Goal: Task Accomplishment & Management: Use online tool/utility

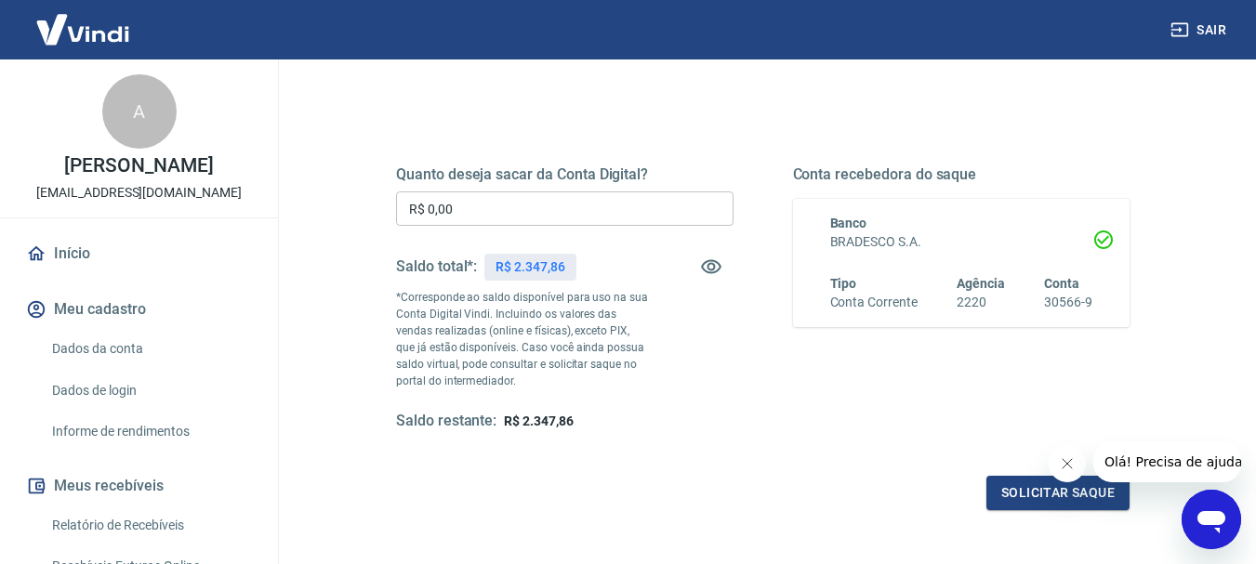
scroll to position [93, 0]
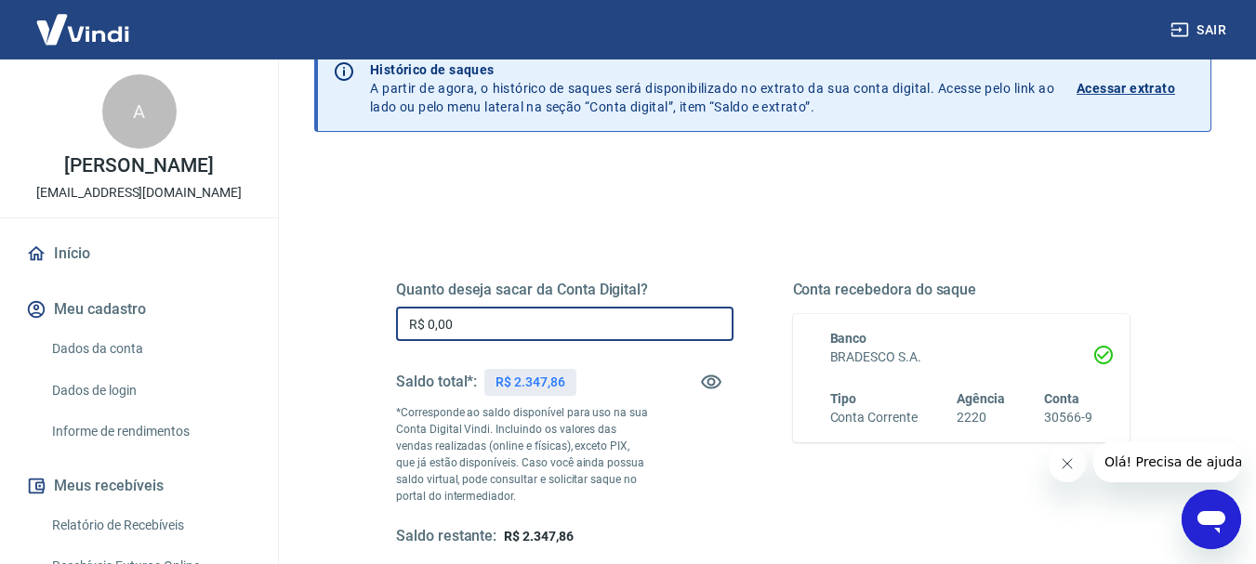
click at [459, 320] on input "R$ 0,00" at bounding box center [564, 324] width 337 height 34
type input "R$ 1.500,00"
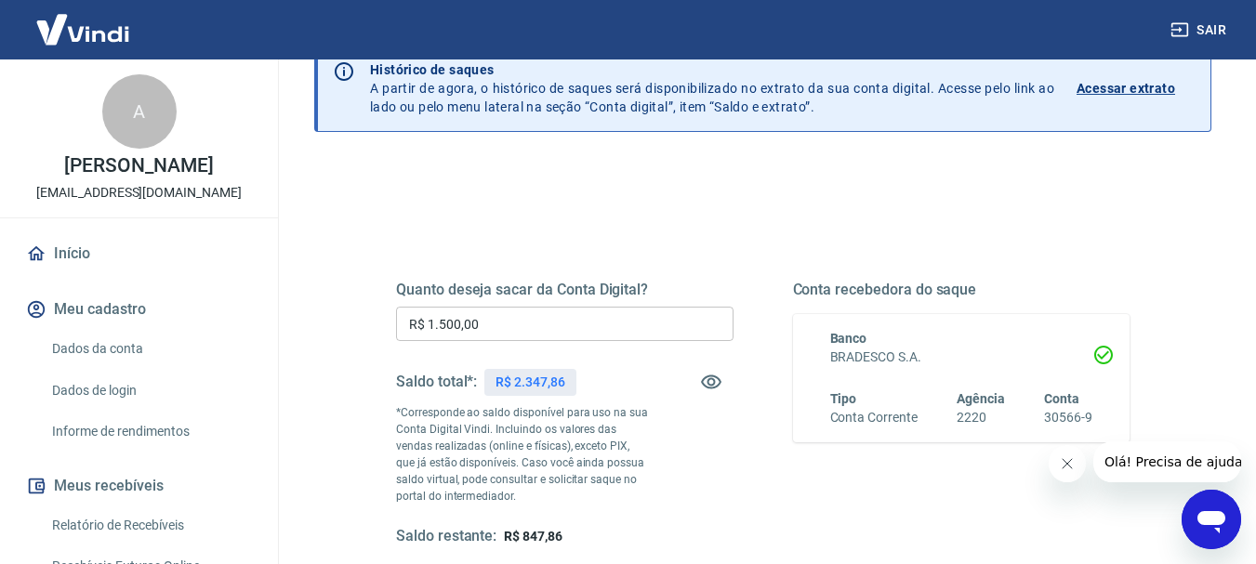
click at [649, 218] on div "Quanto deseja sacar da Conta Digital? R$ 1.500,00 ​ Saldo total*: R$ 2.347,86 *…" at bounding box center [763, 423] width 778 height 449
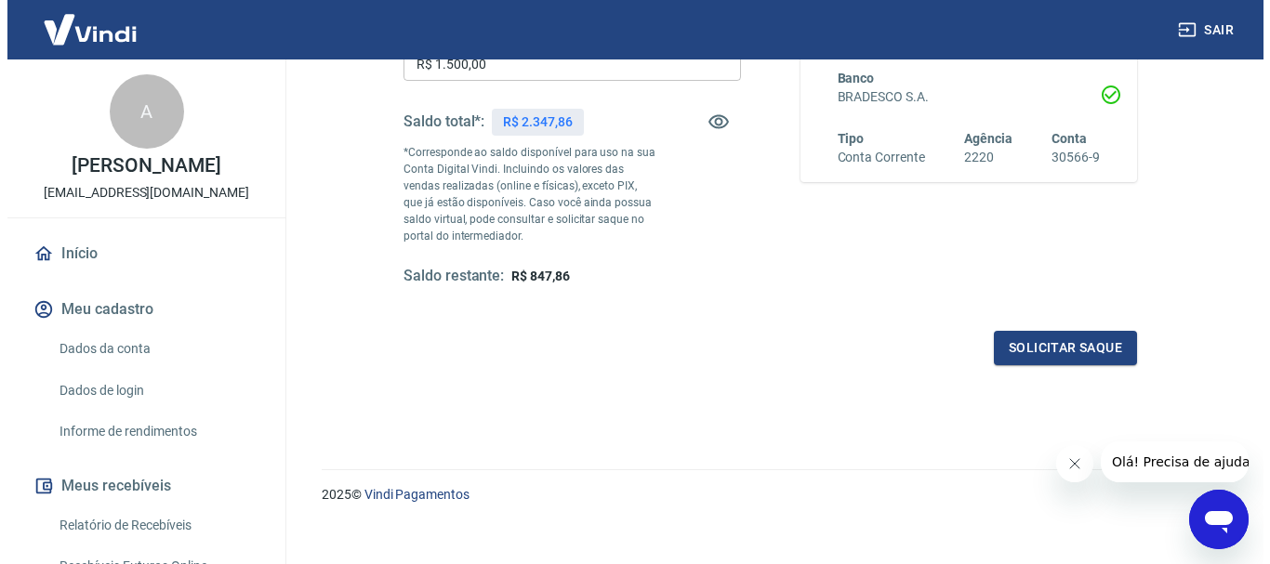
scroll to position [372, 0]
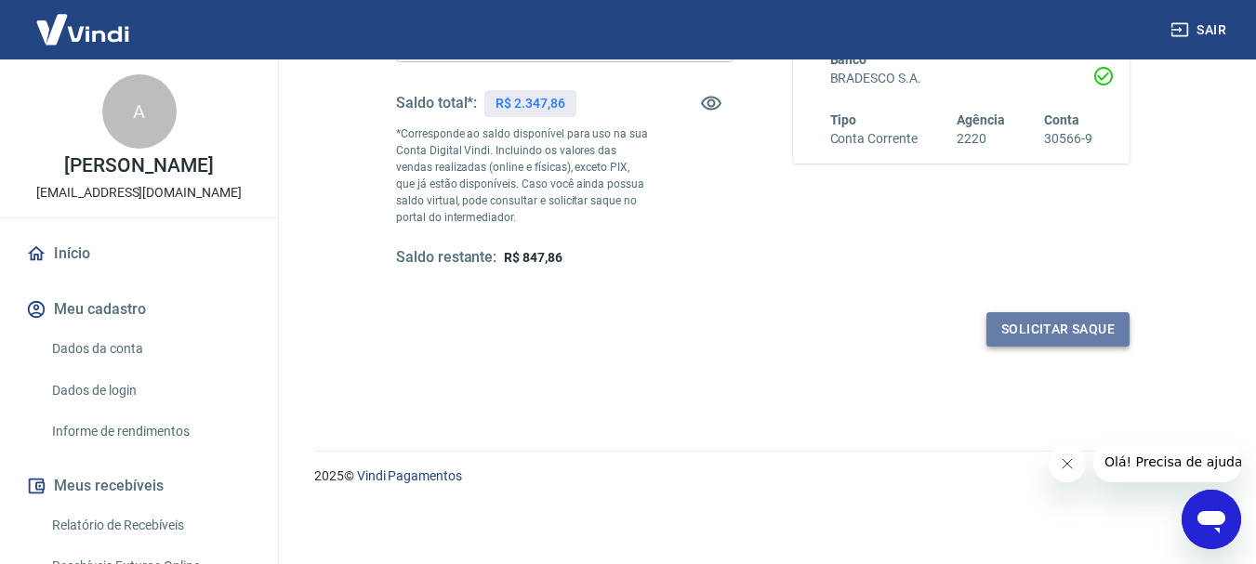
click at [1067, 332] on button "Solicitar saque" at bounding box center [1057, 329] width 143 height 34
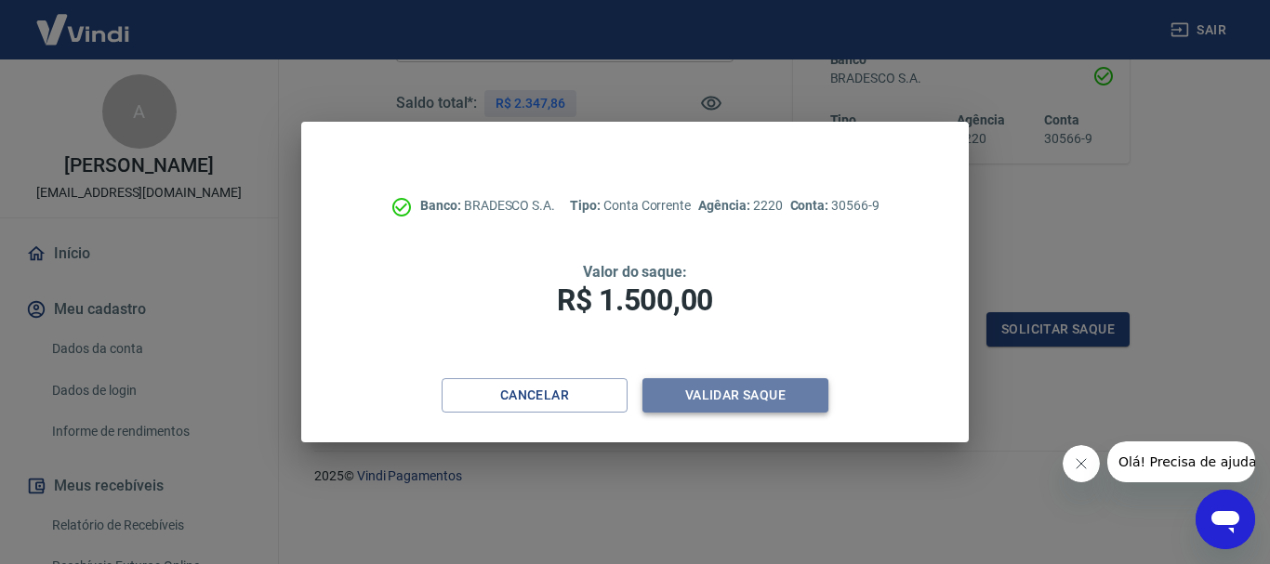
click at [747, 392] on button "Validar saque" at bounding box center [735, 395] width 186 height 34
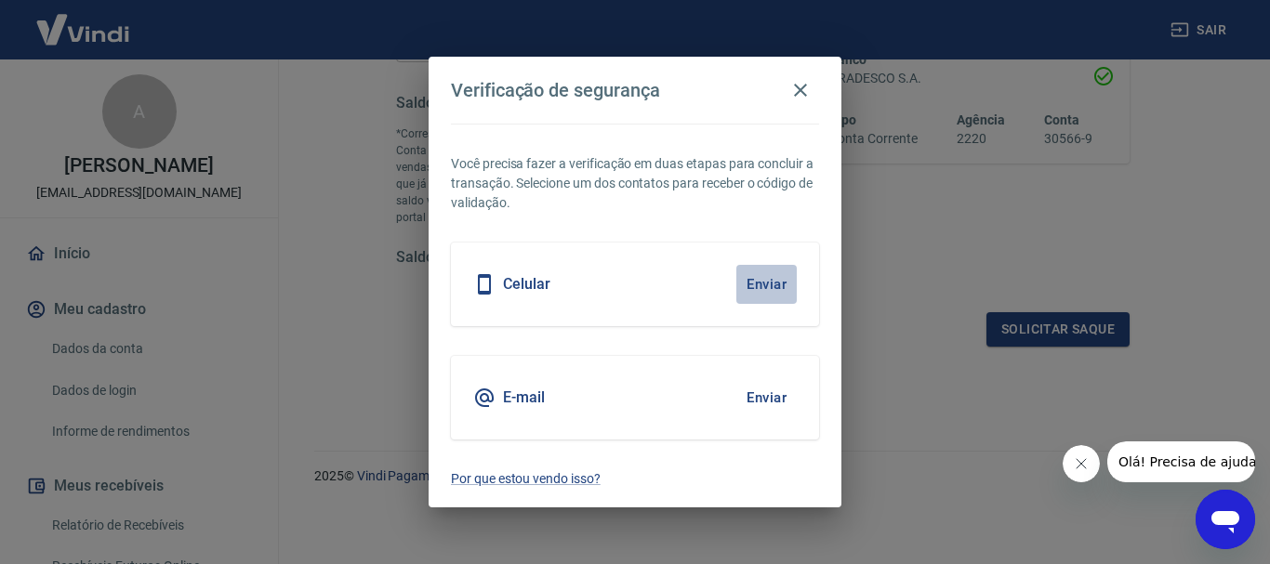
click at [768, 280] on button "Enviar" at bounding box center [766, 284] width 60 height 39
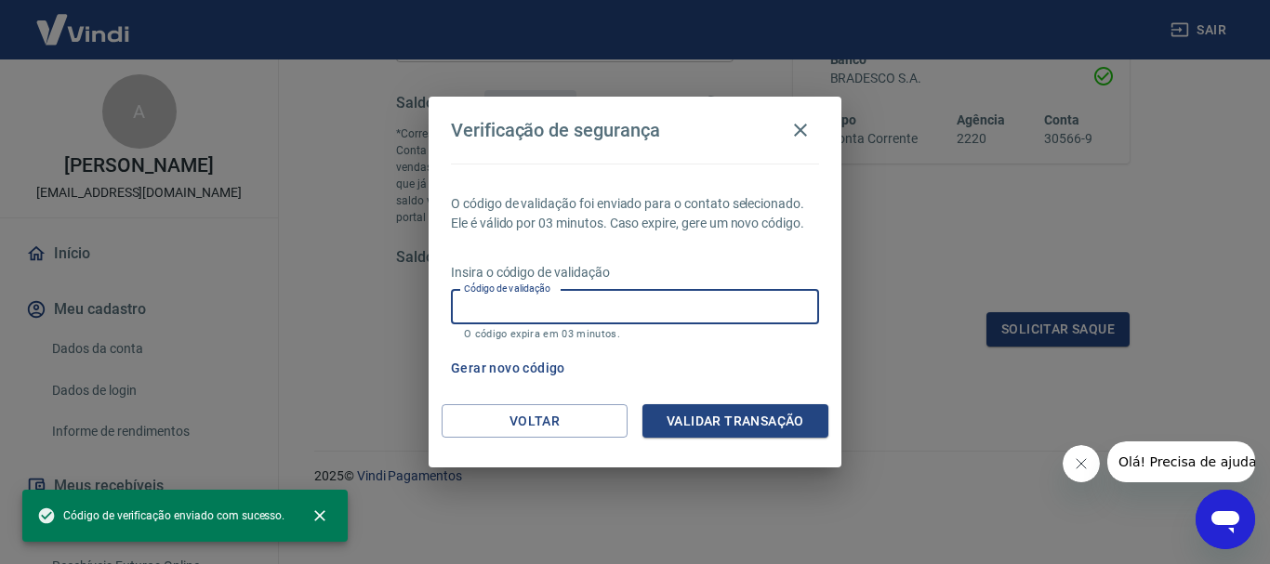
click at [731, 314] on input "Código de validação" at bounding box center [635, 307] width 368 height 34
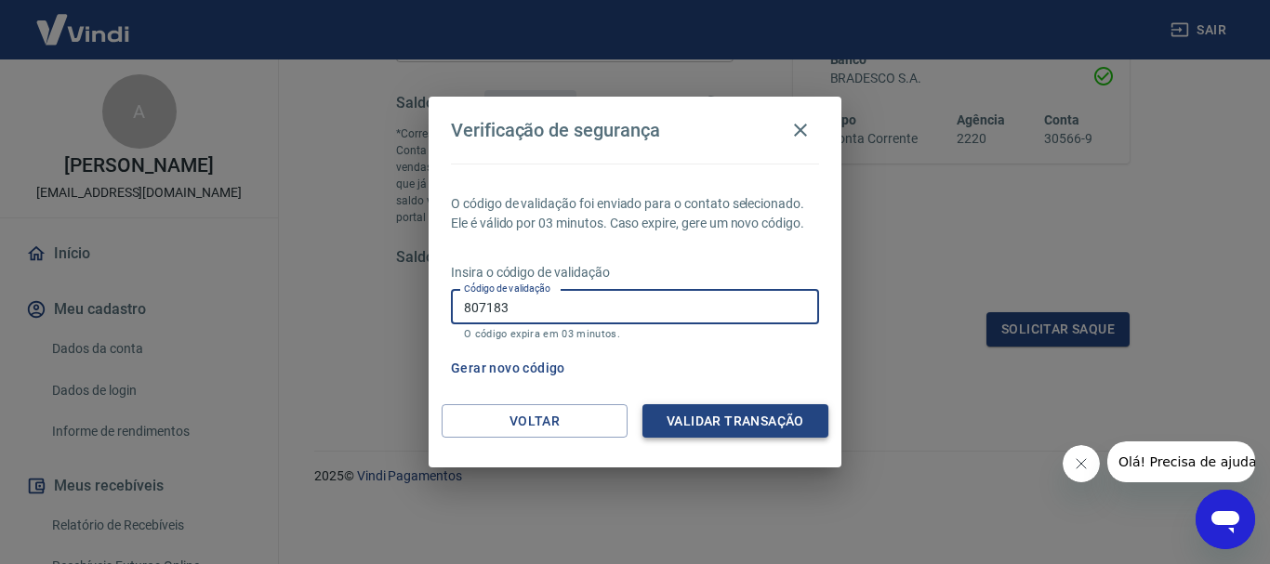
type input "807183"
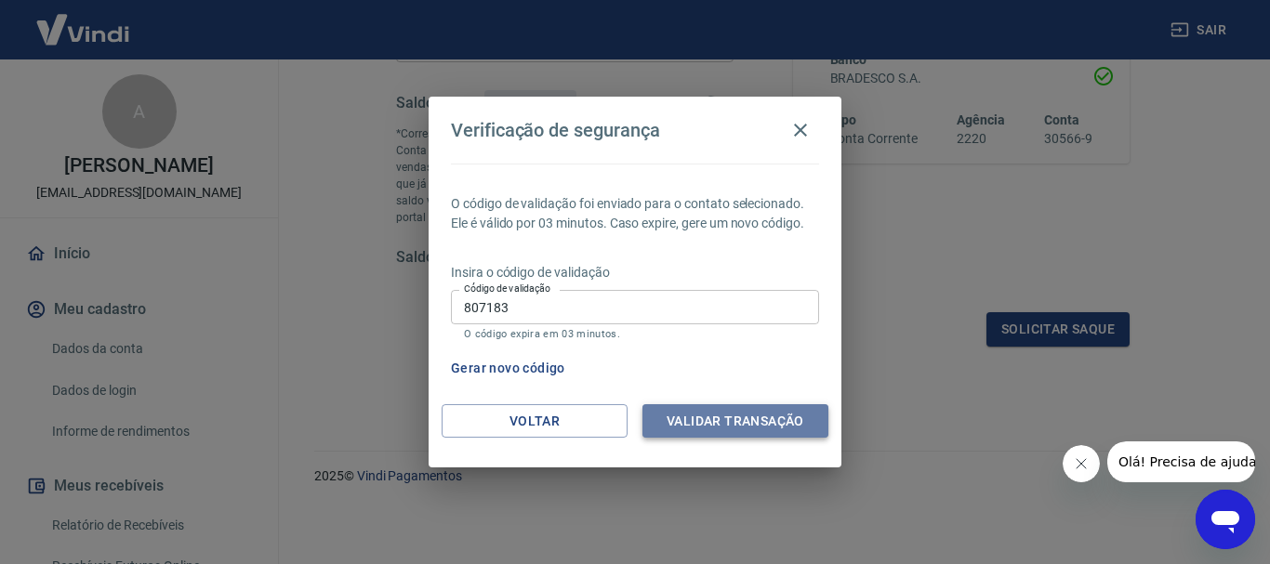
click at [749, 418] on button "Validar transação" at bounding box center [735, 421] width 186 height 34
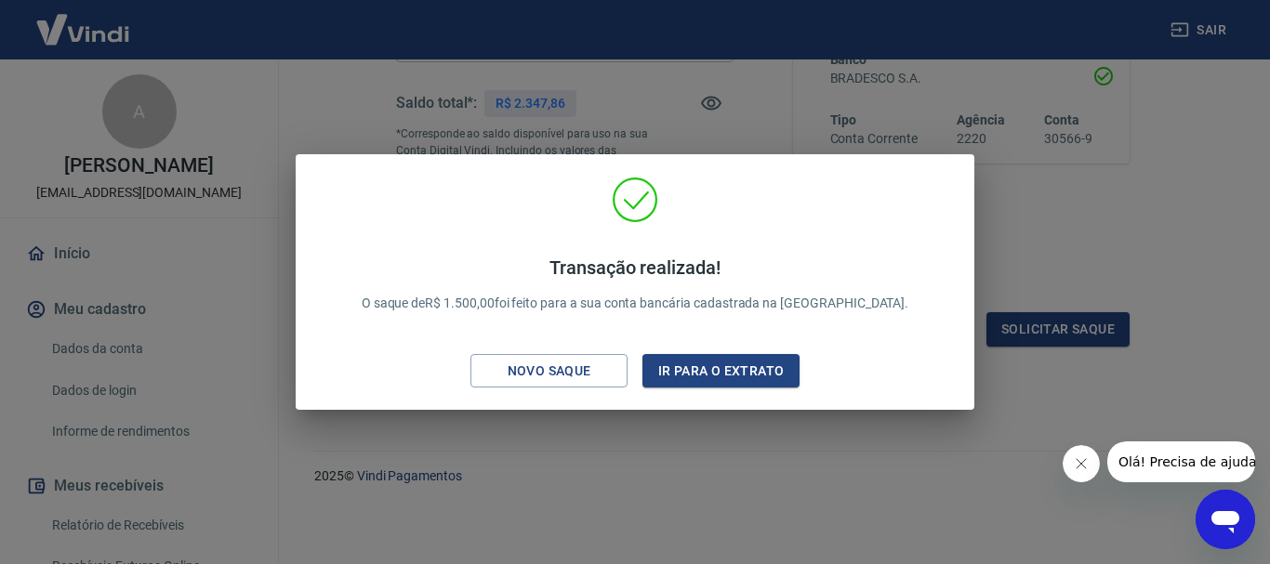
click at [1026, 169] on div "Transação realizada! O saque de R$ 1.500,00 foi feito para a sua conta bancária…" at bounding box center [635, 282] width 1270 height 564
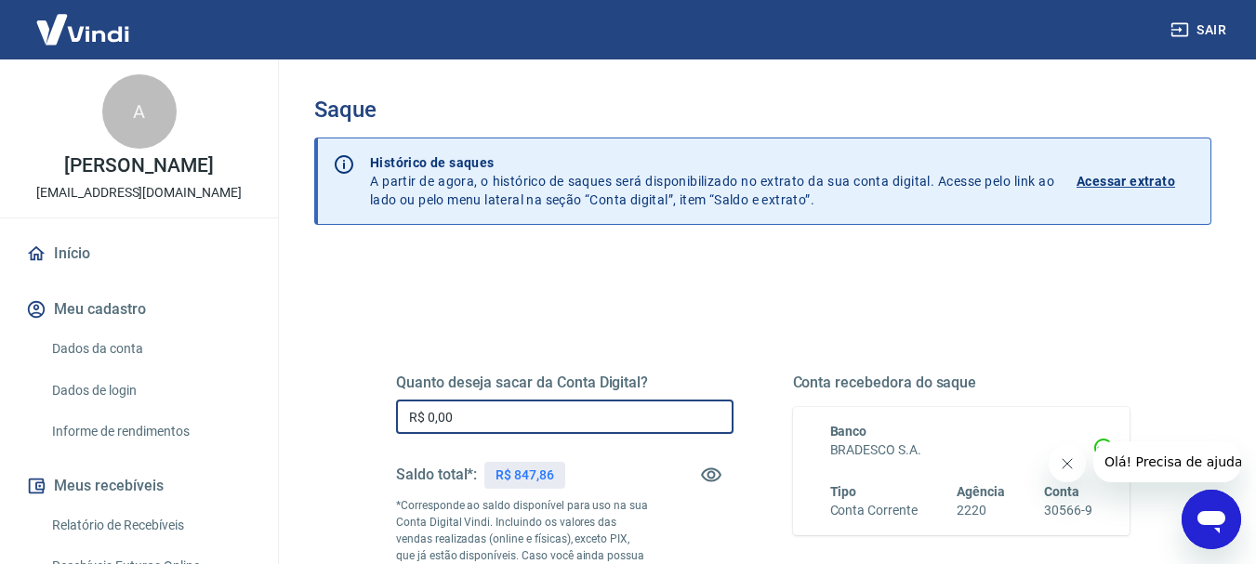
click at [482, 418] on input "R$ 0,00" at bounding box center [564, 417] width 337 height 34
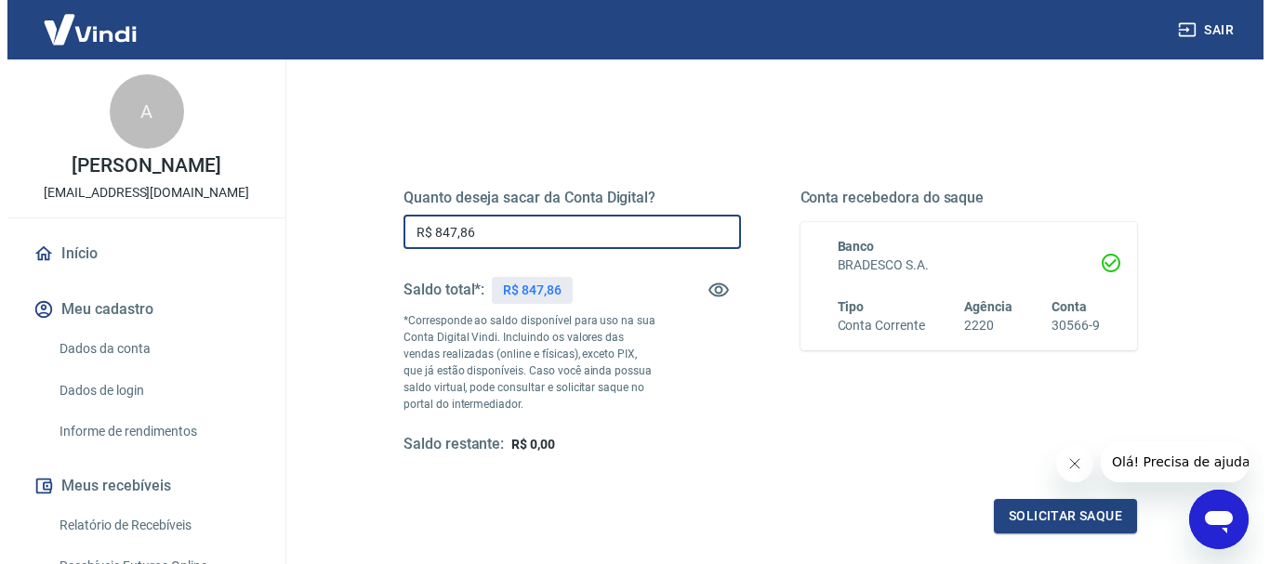
scroll to position [186, 0]
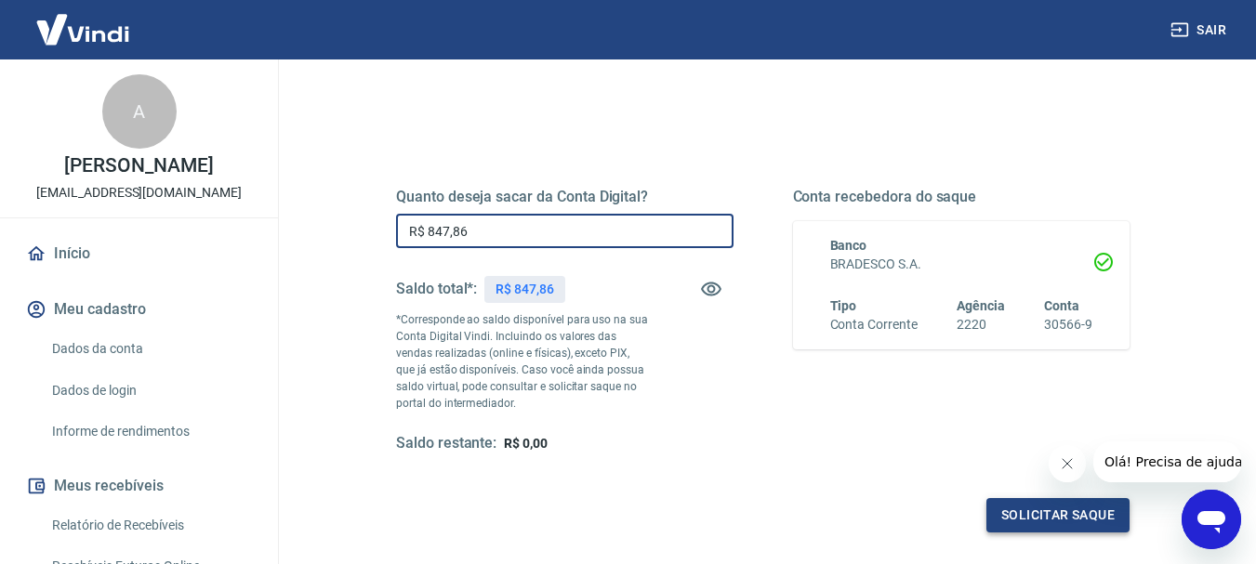
type input "R$ 847,86"
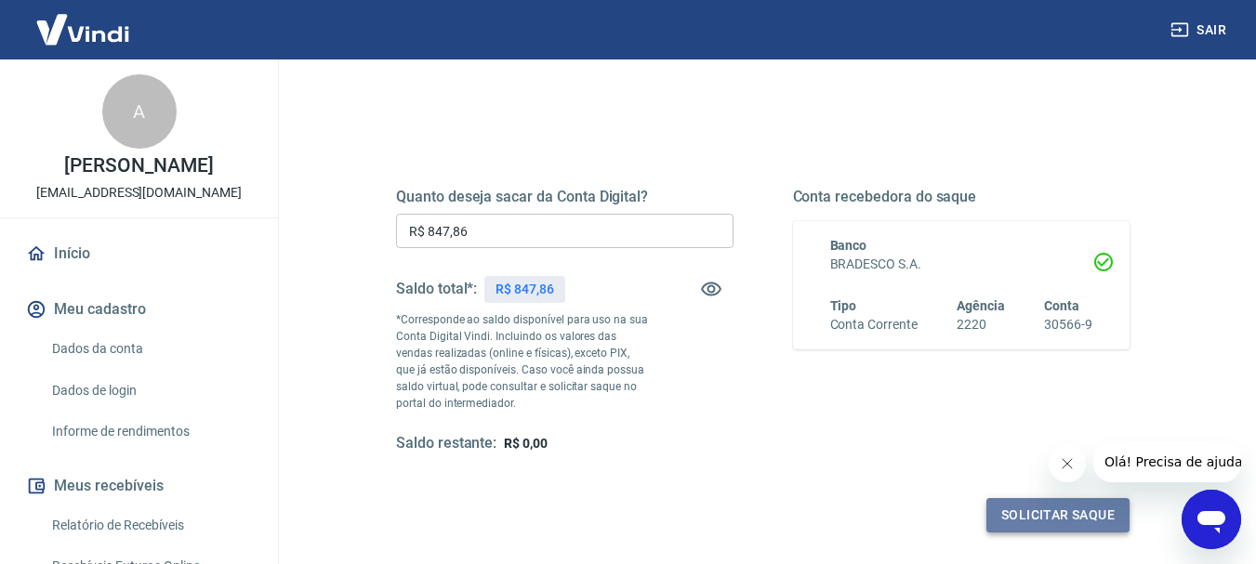
click at [1042, 520] on button "Solicitar saque" at bounding box center [1057, 515] width 143 height 34
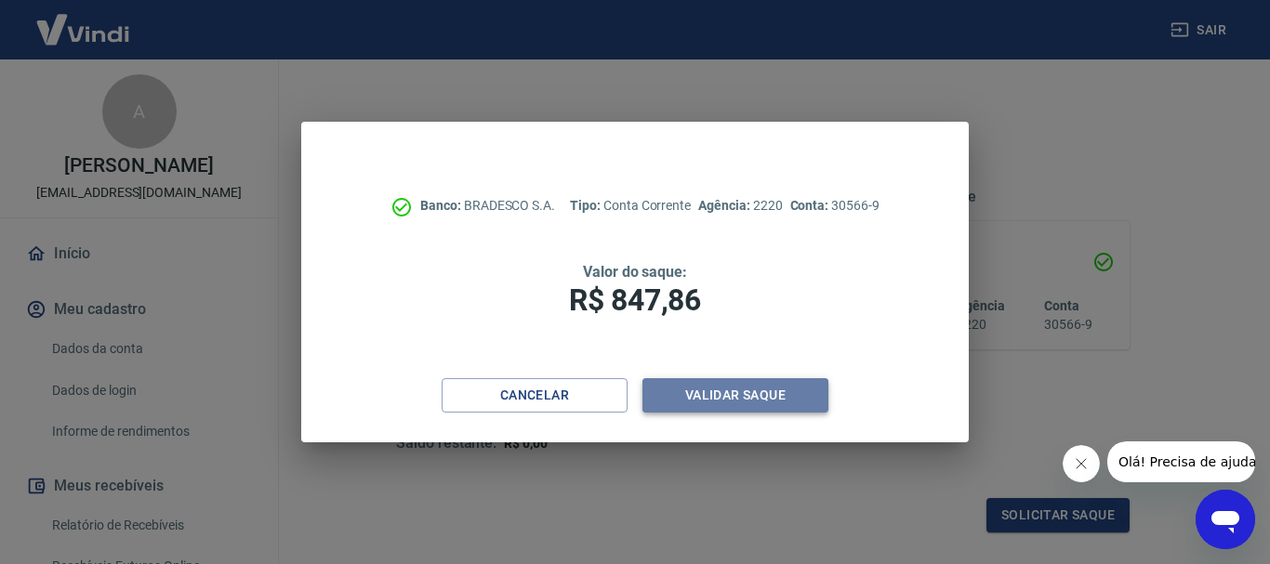
click at [747, 386] on button "Validar saque" at bounding box center [735, 395] width 186 height 34
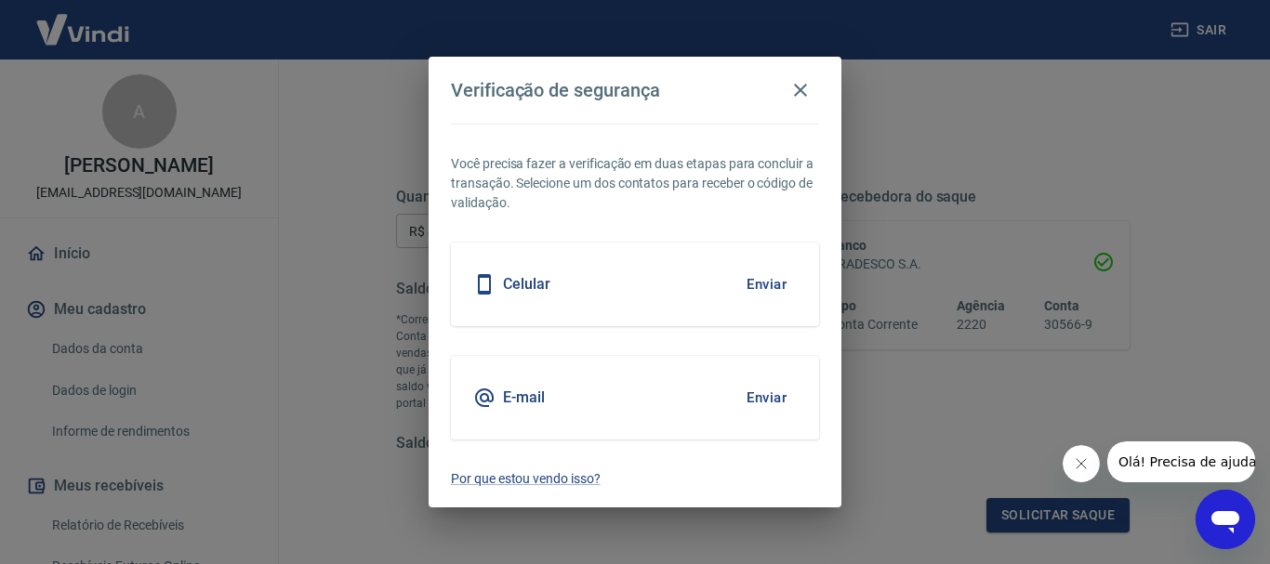
click at [772, 282] on button "Enviar" at bounding box center [766, 284] width 60 height 39
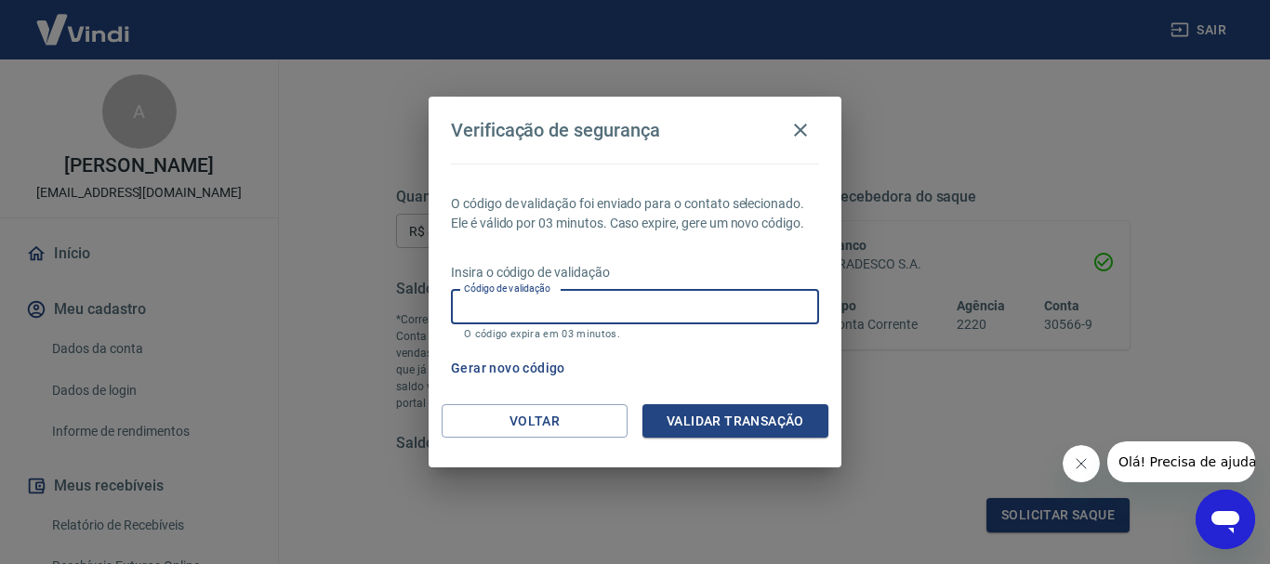
click at [703, 303] on input "Código de validação" at bounding box center [635, 307] width 368 height 34
type input "372019"
click at [736, 426] on button "Validar transação" at bounding box center [735, 421] width 186 height 34
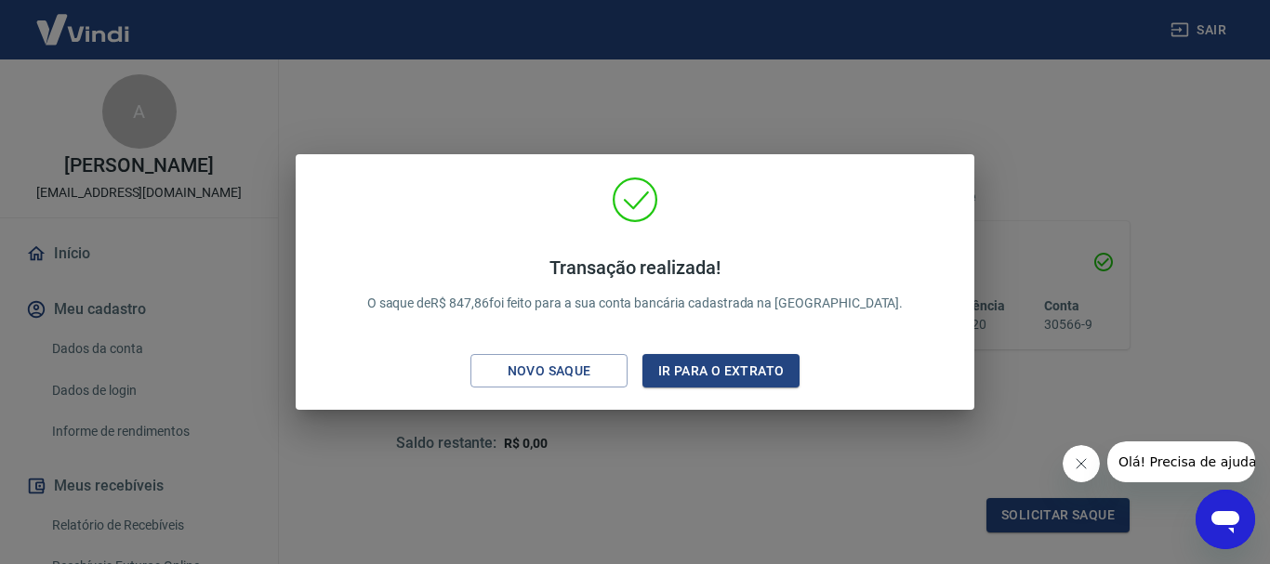
drag, startPoint x: 403, startPoint y: 76, endPoint x: 444, endPoint y: 89, distance: 43.8
click at [444, 89] on div "Transação realizada! O saque de R$ 847,86 foi feito para a sua conta bancária c…" at bounding box center [635, 282] width 1270 height 564
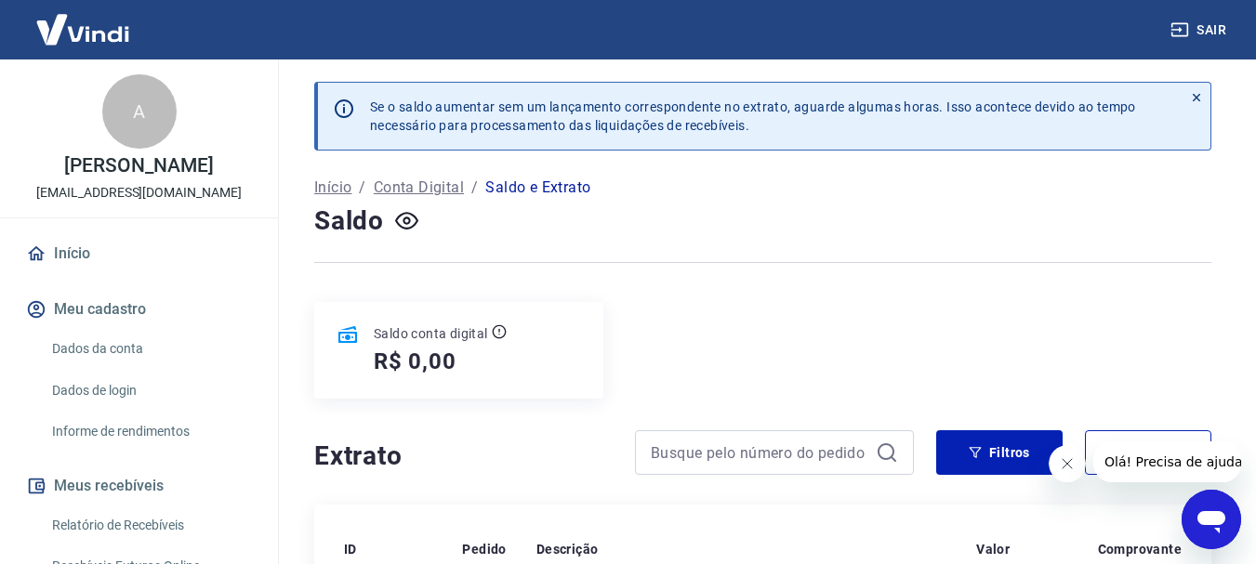
click at [1209, 527] on icon "Abrir janela de mensagens" at bounding box center [1211, 519] width 33 height 33
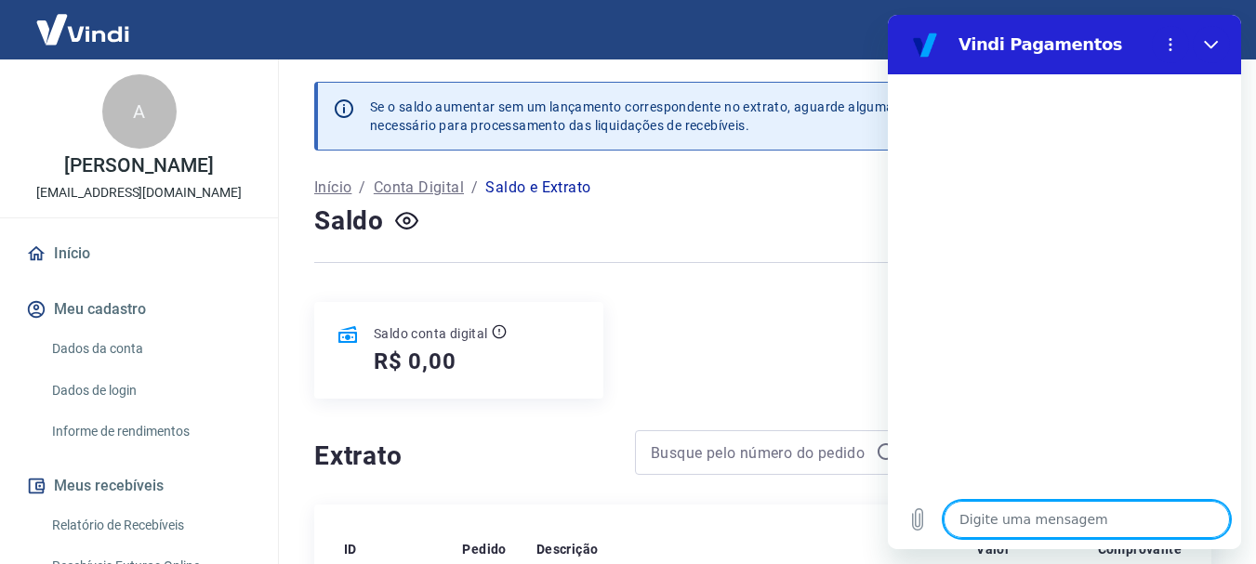
click at [1077, 523] on textarea at bounding box center [1087, 519] width 286 height 37
type textarea "b"
type textarea "x"
type textarea "bo"
type textarea "x"
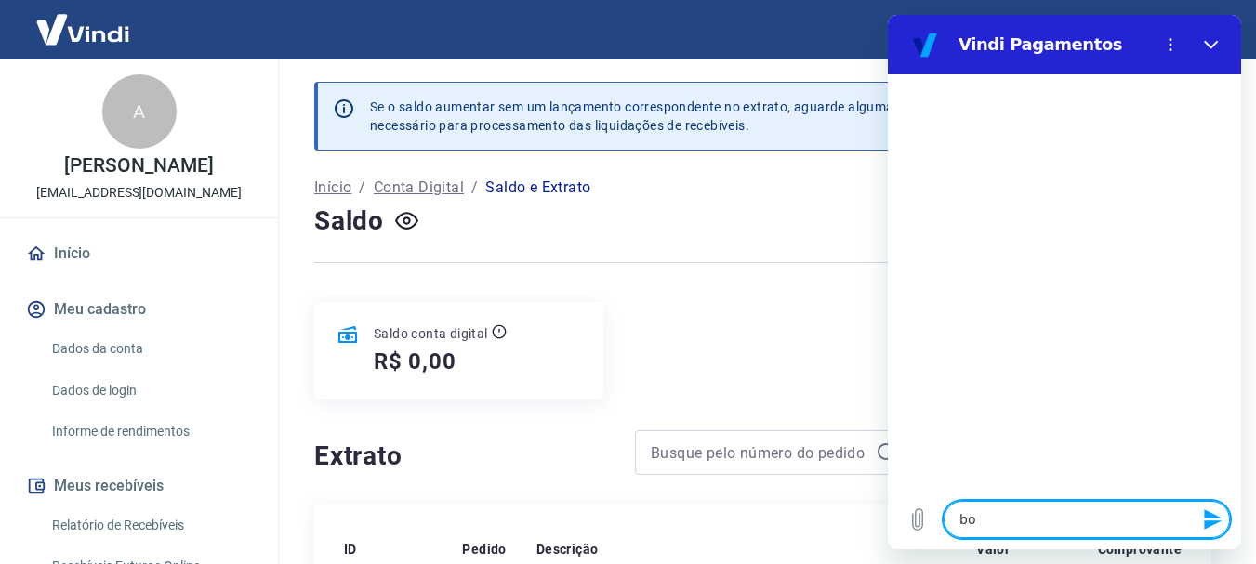
type textarea "boa"
type textarea "x"
type textarea "boa"
type textarea "x"
type textarea "boa t"
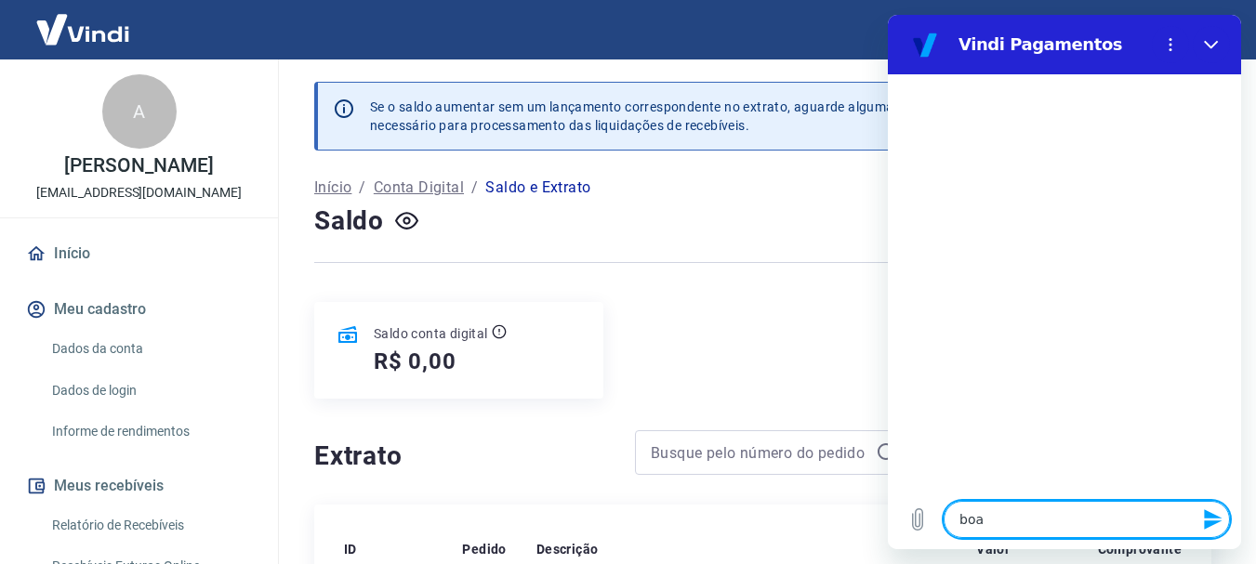
type textarea "x"
type textarea "boa ta"
type textarea "x"
type textarea "boa tar"
type textarea "x"
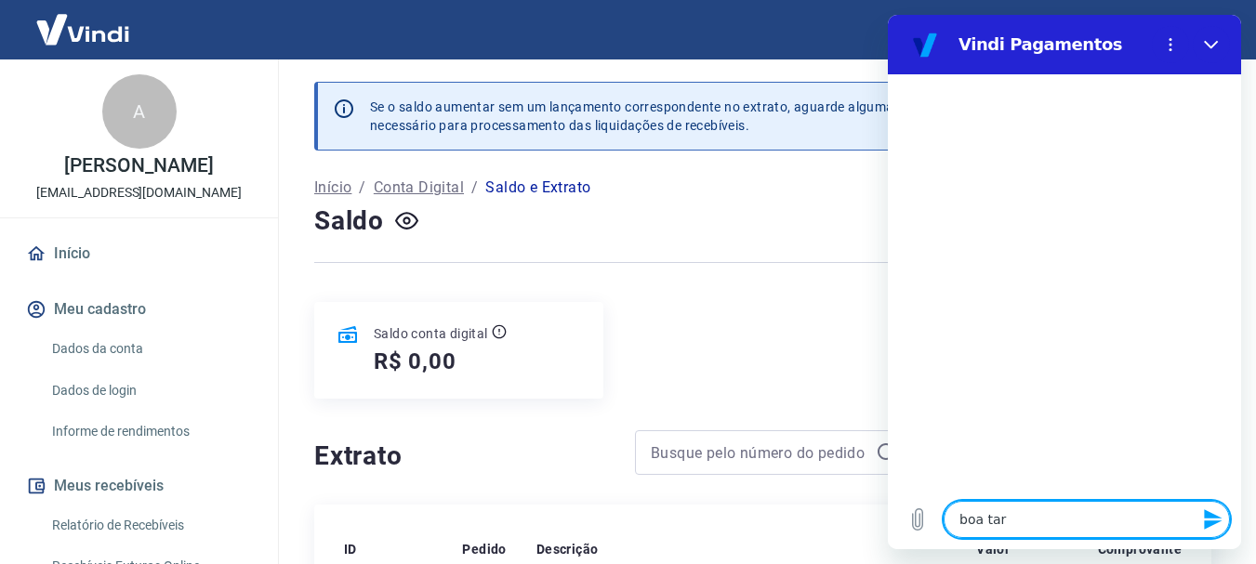
type textarea "boa tard"
type textarea "x"
type textarea "boa tarde"
type textarea "x"
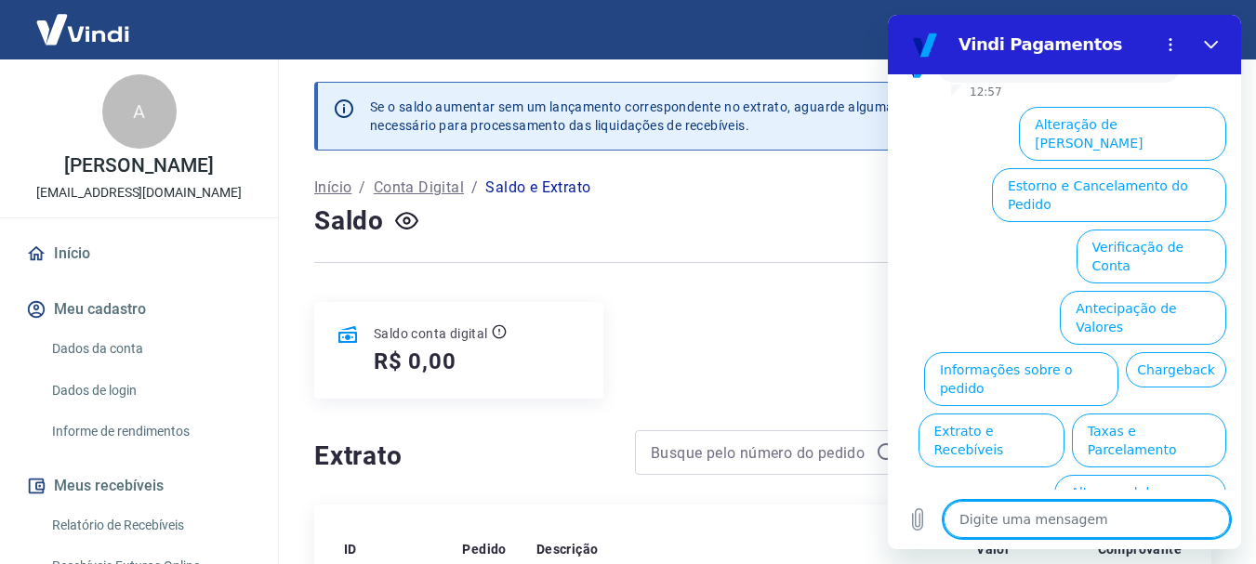
scroll to position [178, 0]
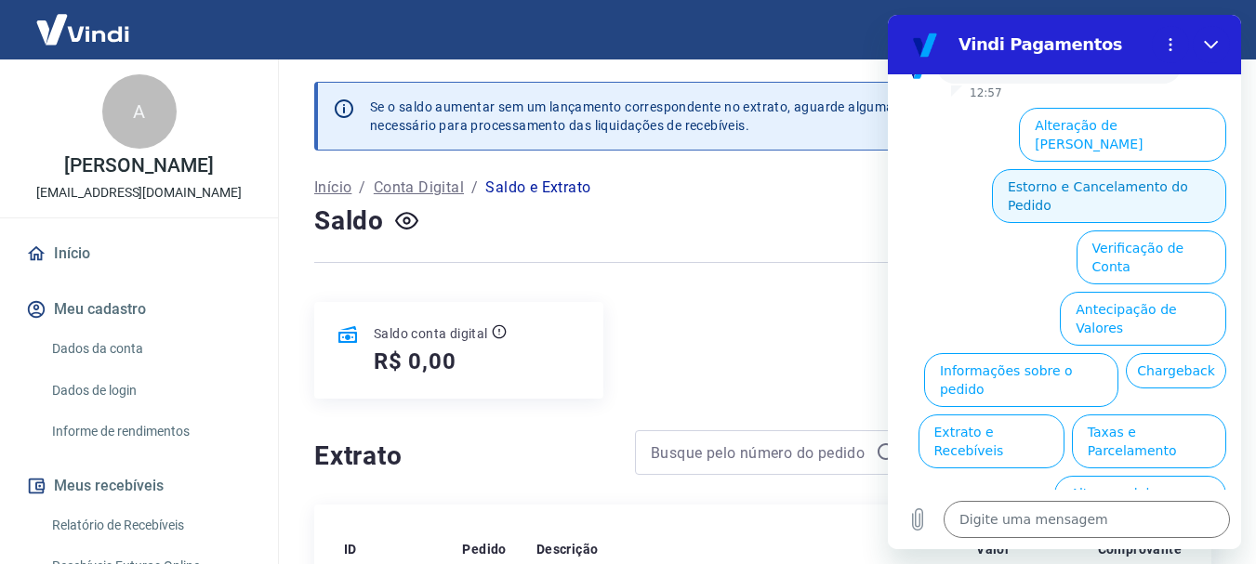
click at [1120, 169] on button "Estorno e Cancelamento do Pedido" at bounding box center [1109, 196] width 234 height 54
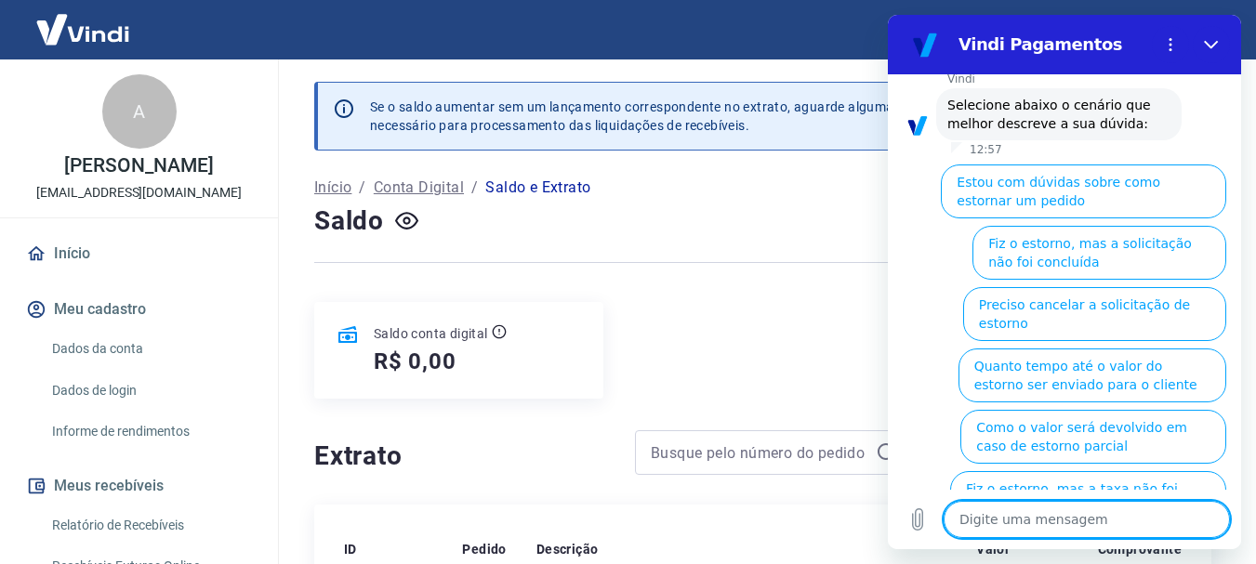
scroll to position [249, 0]
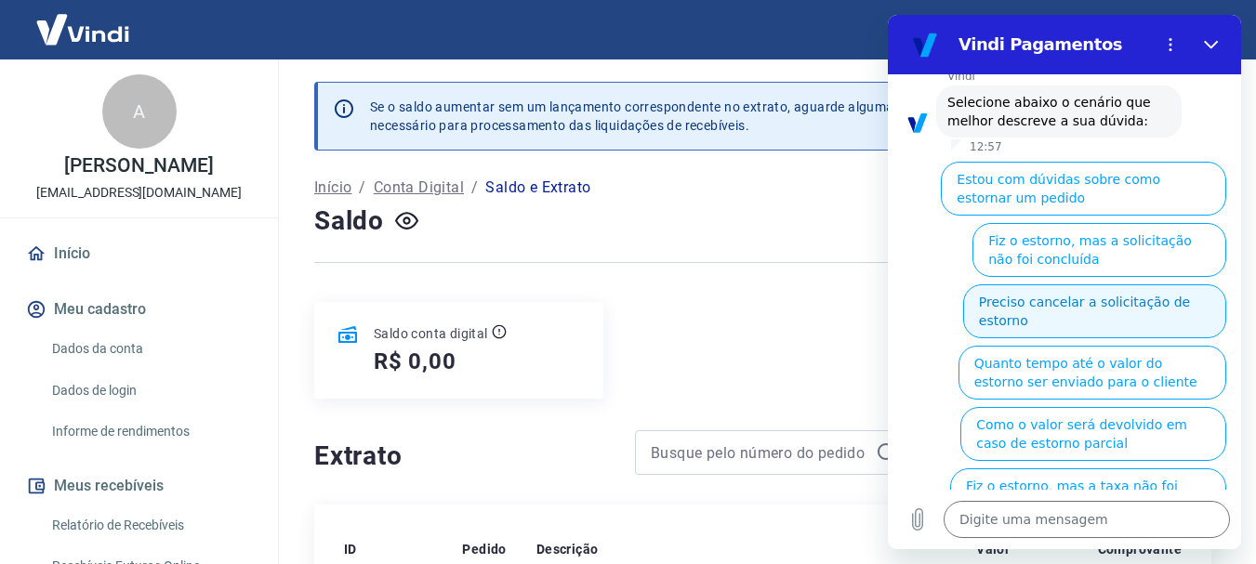
click at [1113, 297] on button "Preciso cancelar a solicitação de estorno" at bounding box center [1094, 311] width 263 height 54
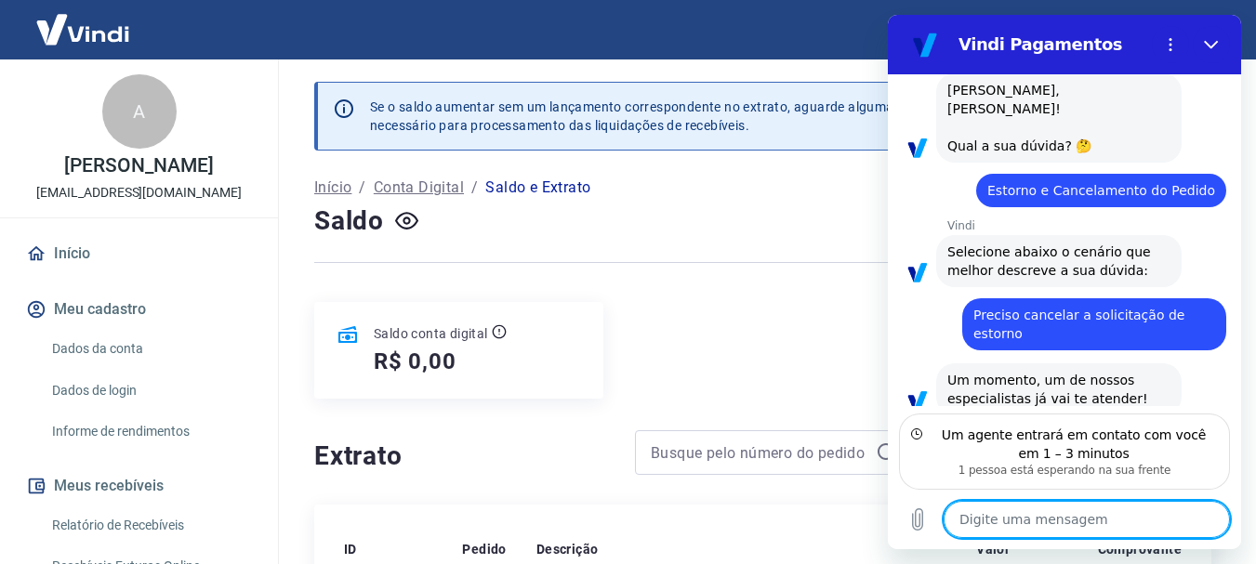
scroll to position [130, 0]
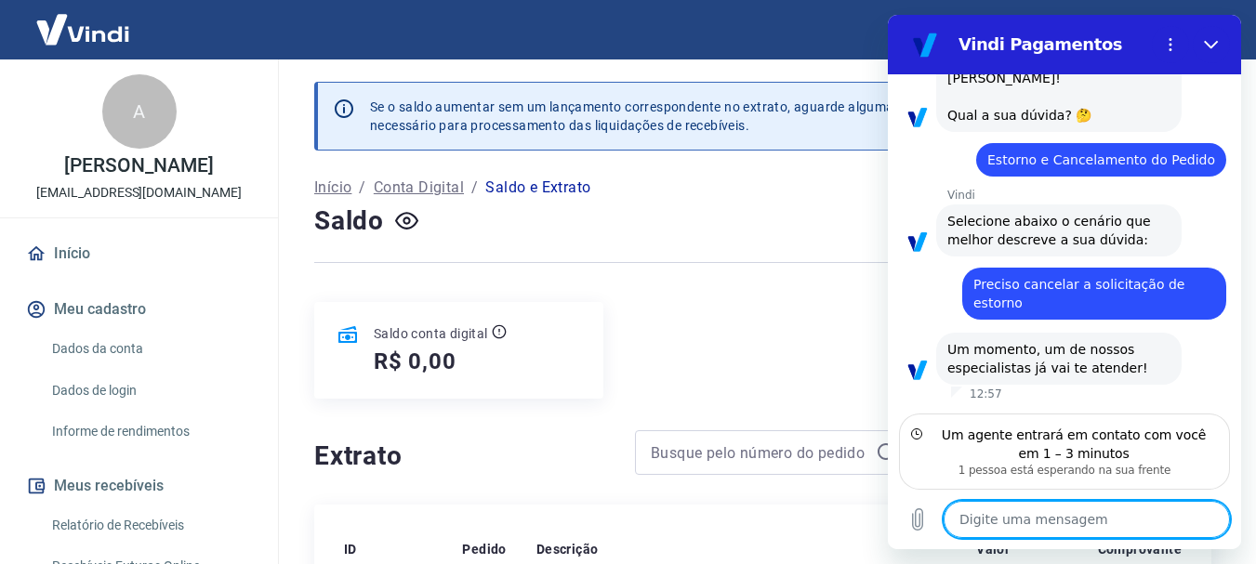
type textarea "x"
click at [1062, 523] on textarea at bounding box center [1087, 519] width 286 height 37
type textarea "b"
type textarea "x"
type textarea "bo"
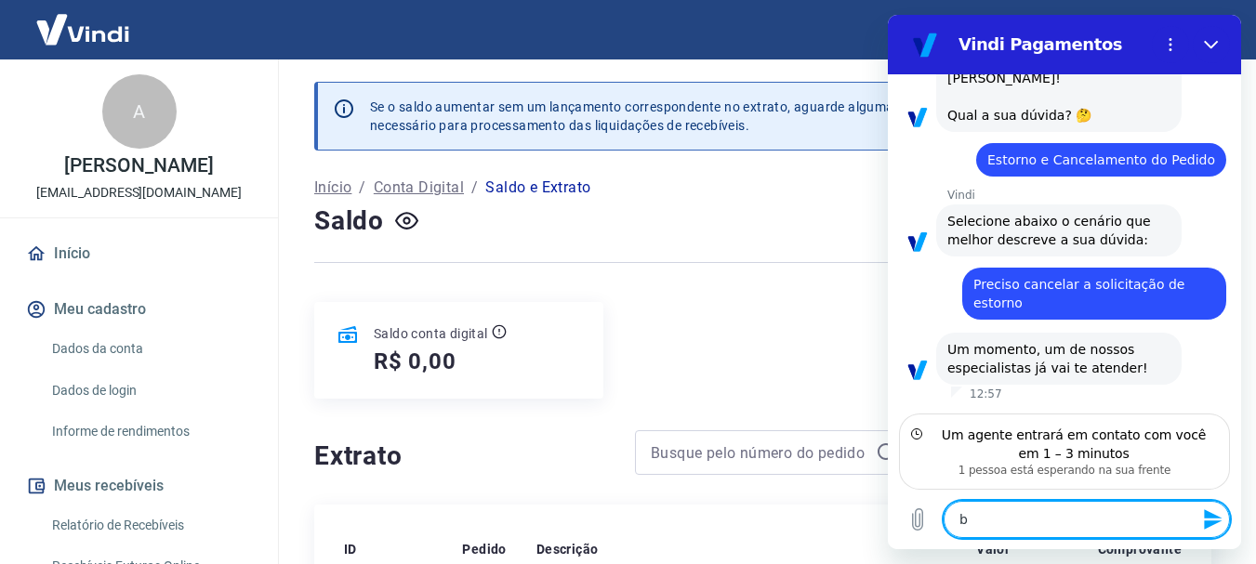
type textarea "x"
type textarea "boa"
type textarea "x"
type textarea "boa"
type textarea "x"
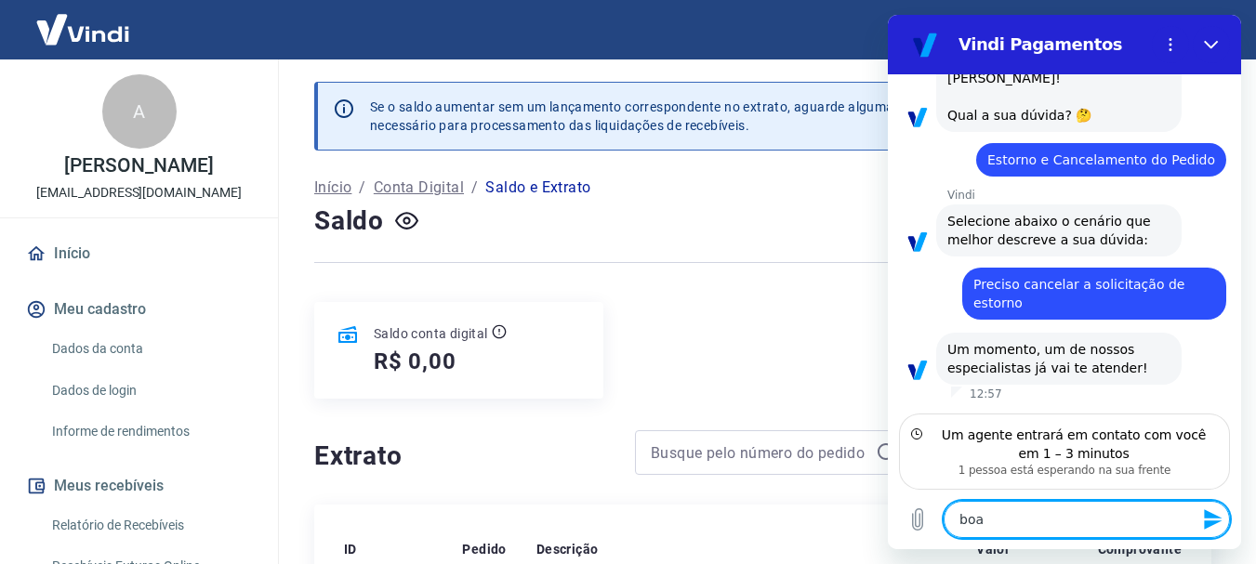
type textarea "boa a"
type textarea "x"
type textarea "boa at"
type textarea "x"
type textarea "boa atd"
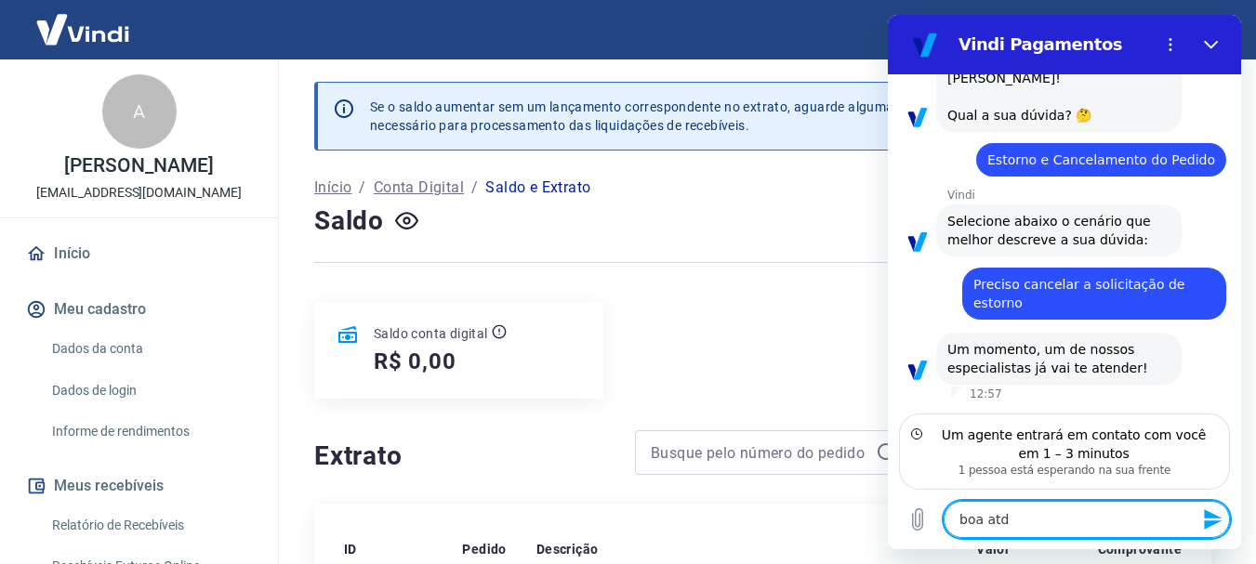
type textarea "x"
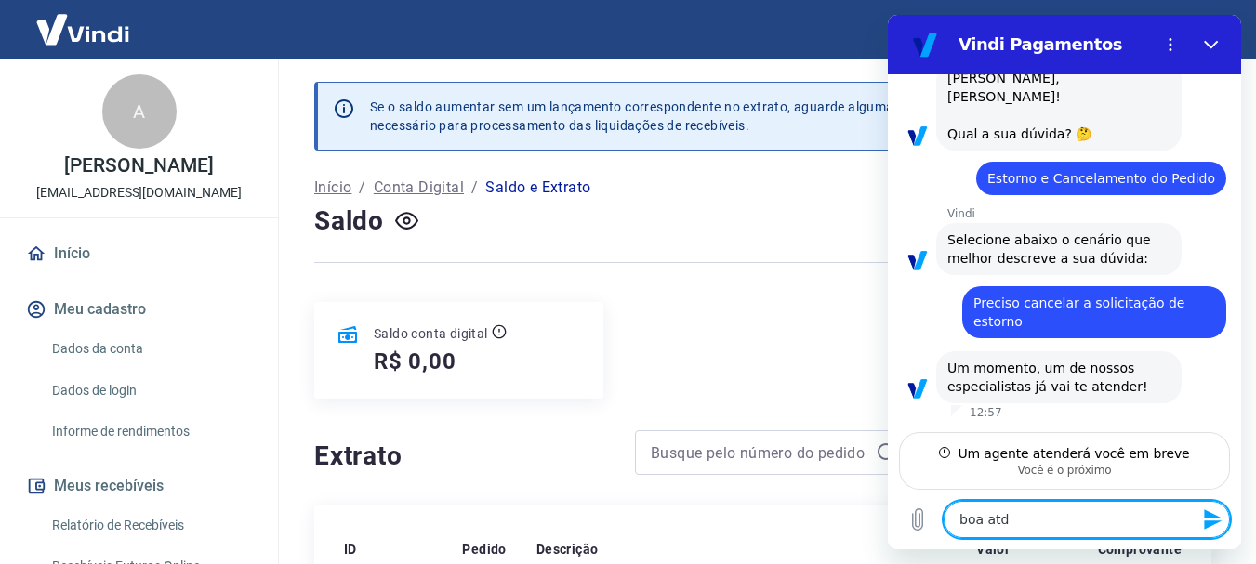
type textarea "boa at"
type textarea "x"
type textarea "boa atr"
type textarea "x"
type textarea "boa atrd"
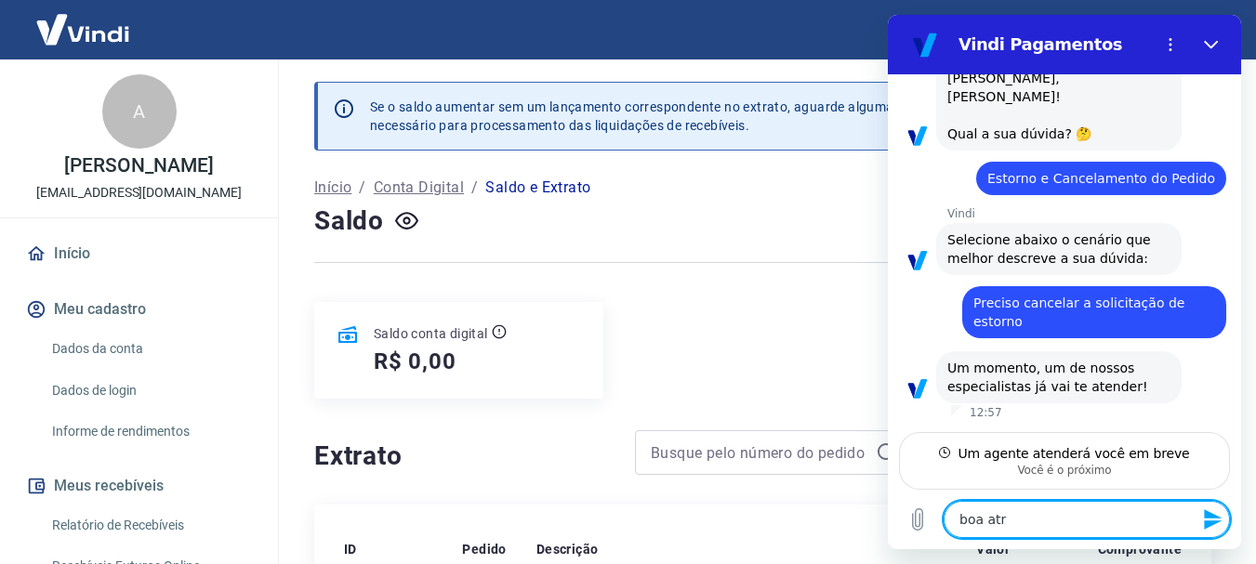
type textarea "x"
type textarea "boa atrde"
type textarea "x"
type textarea "boa atrd"
type textarea "x"
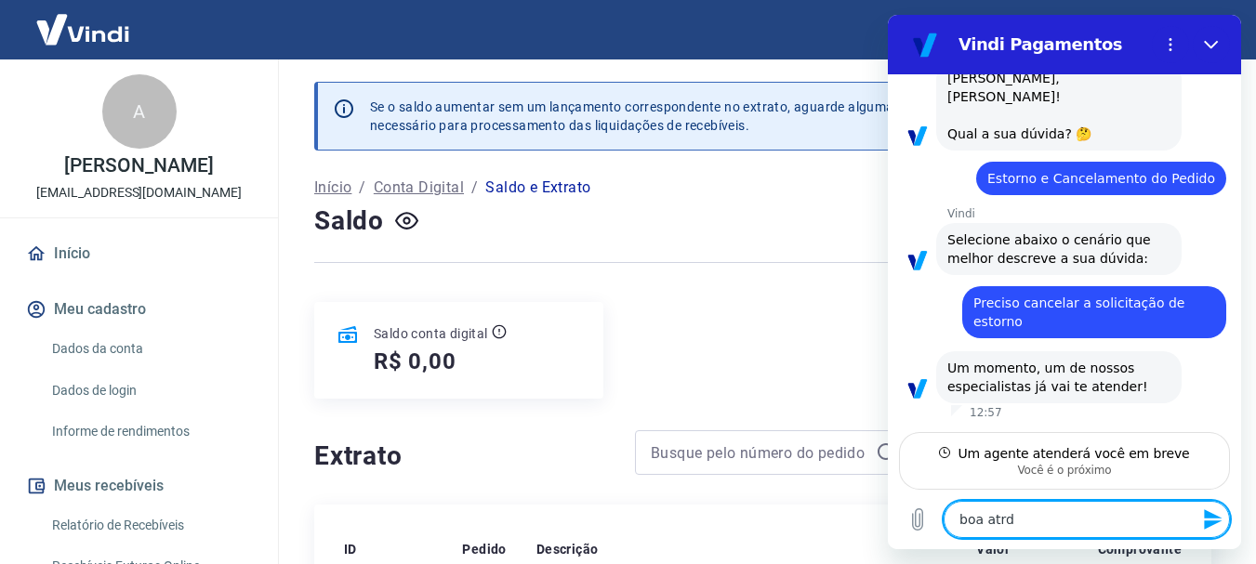
type textarea "boa atr"
type textarea "x"
type textarea "boa at"
type textarea "x"
type textarea "boa a"
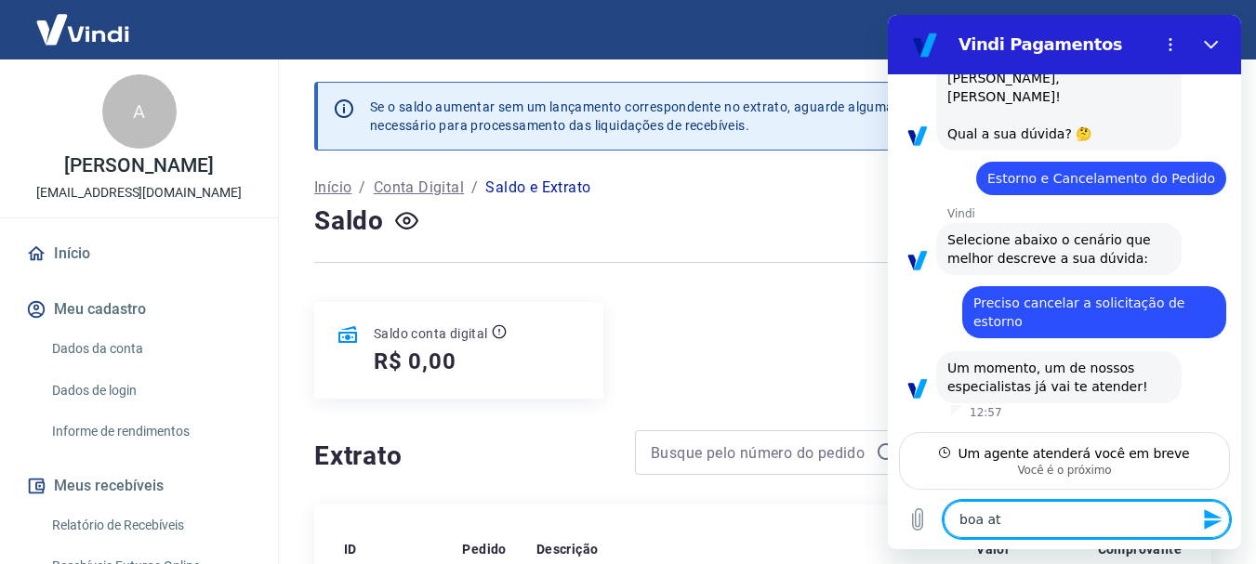
type textarea "x"
type textarea "boa"
type textarea "x"
type textarea "boa"
type textarea "x"
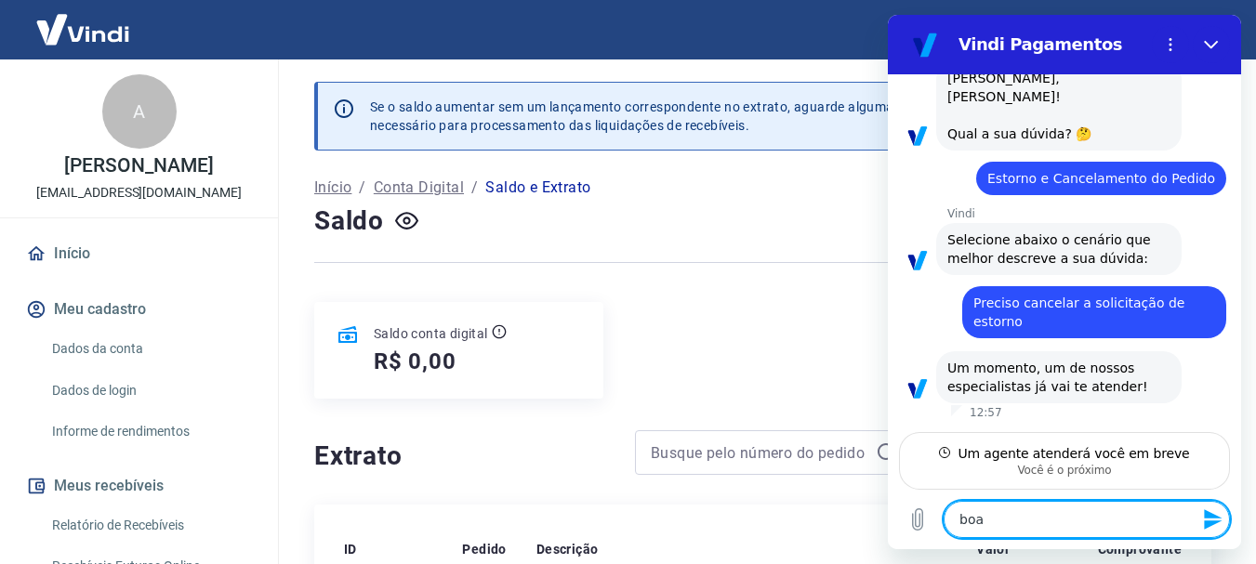
type textarea "bo"
type textarea "x"
type textarea "b"
type textarea "x"
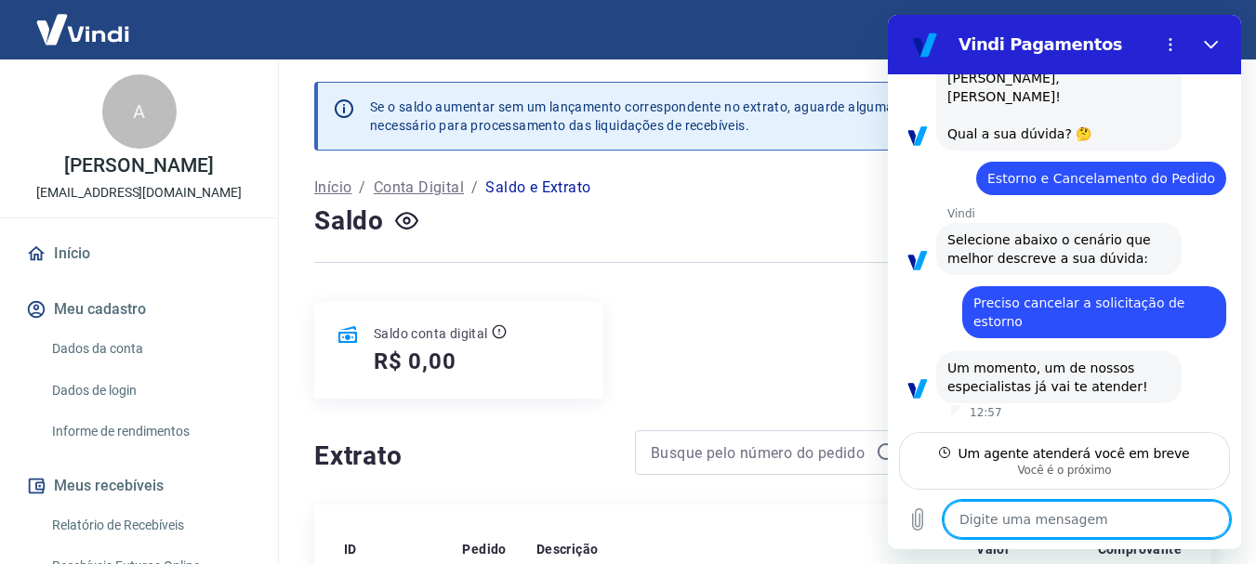
type textarea "N"
type textarea "x"
type textarea "B"
type textarea "x"
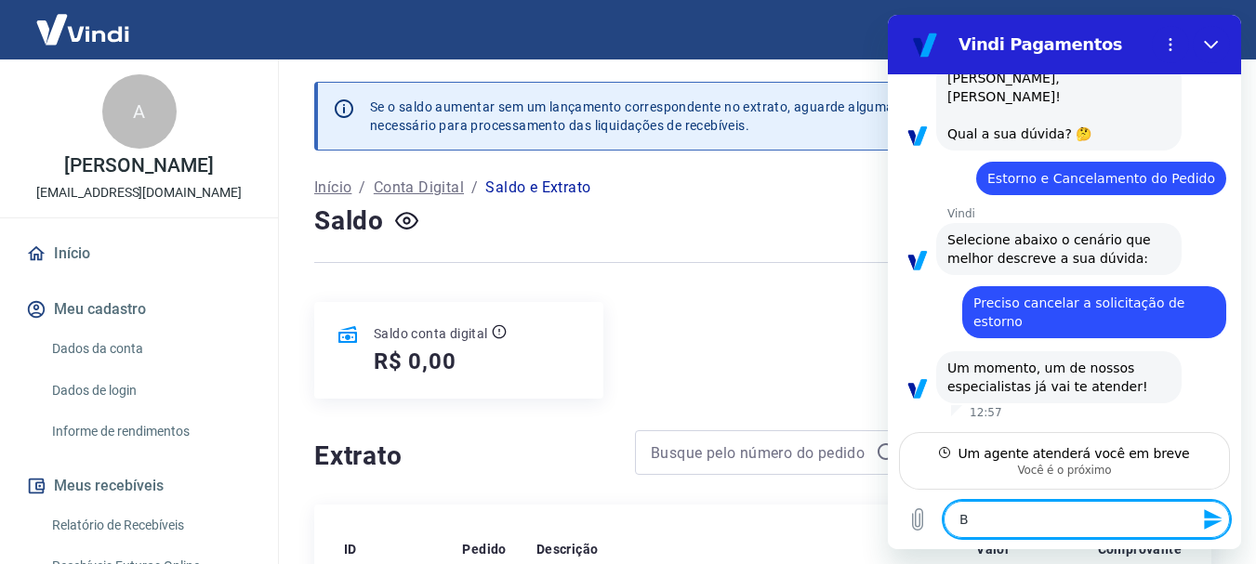
type textarea "Bo"
type textarea "x"
type textarea "Bor"
type textarea "x"
type textarea "Bo"
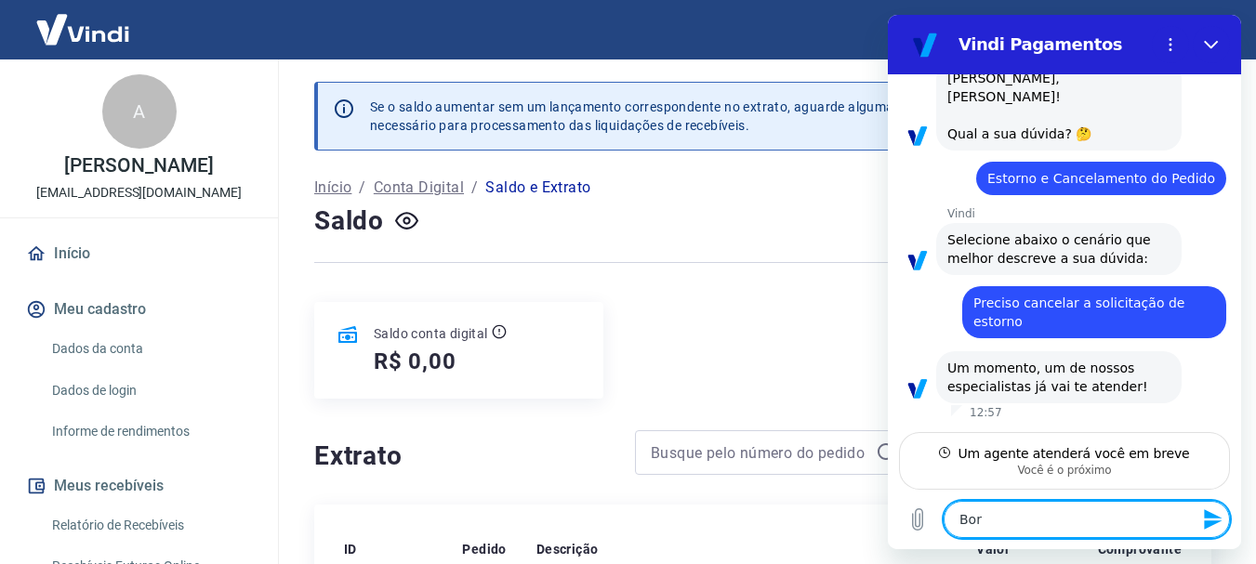
type textarea "x"
type textarea "Boa"
type textarea "x"
type textarea "Boa"
type textarea "x"
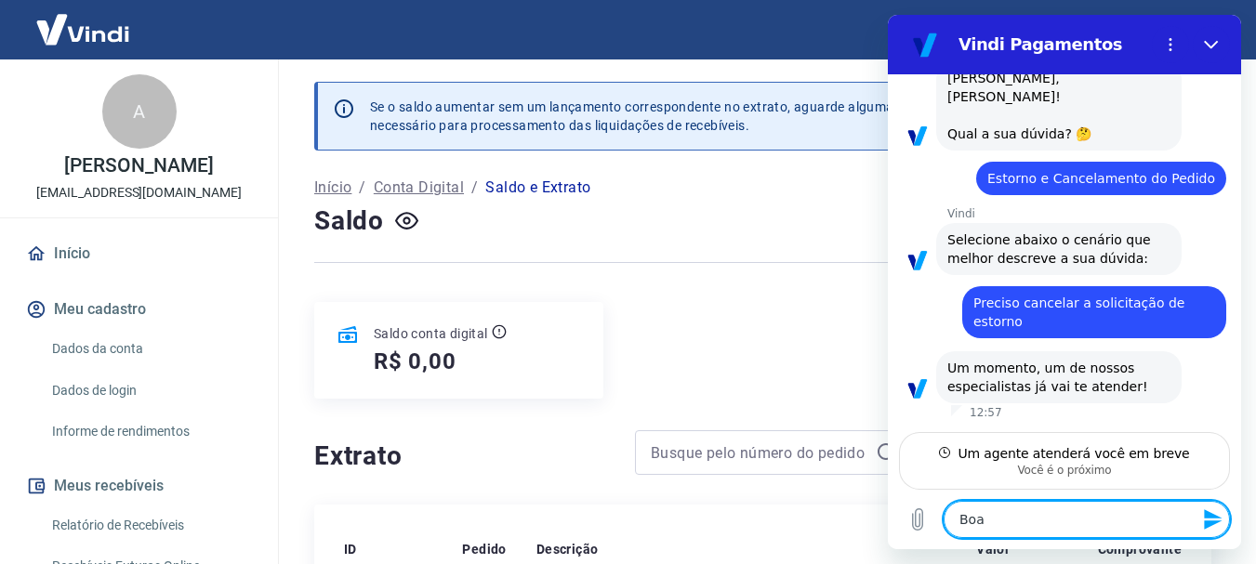
type textarea "Boa t"
type textarea "x"
type textarea "Boa ta"
type textarea "x"
type textarea "Boa tar"
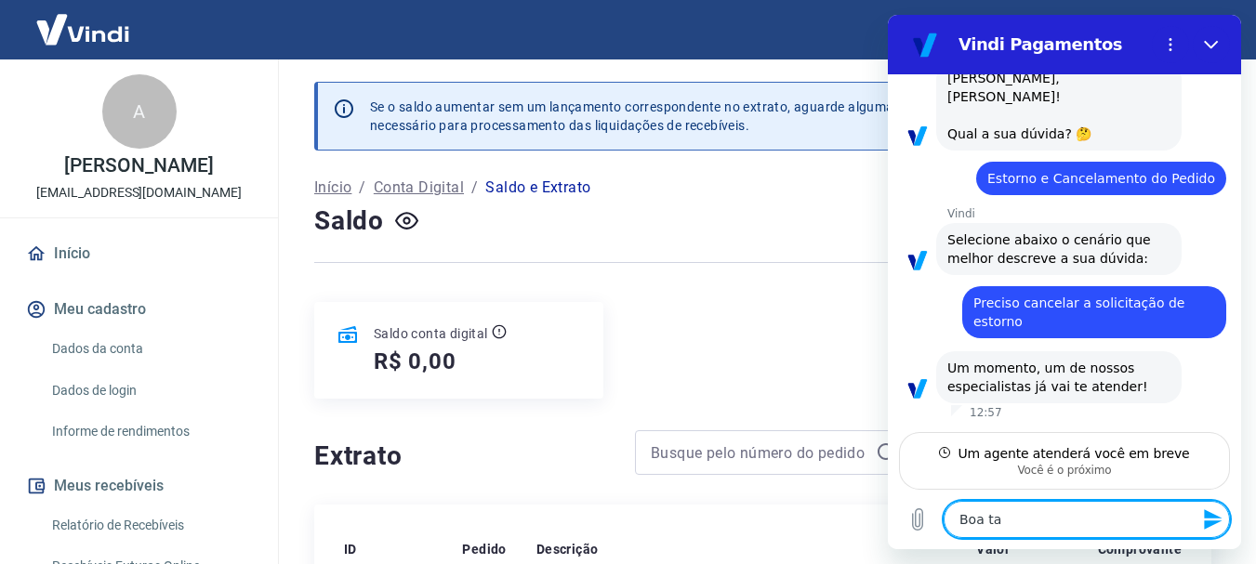
type textarea "x"
type textarea "Boa tard"
type textarea "x"
type textarea "Boa tarde"
type textarea "x"
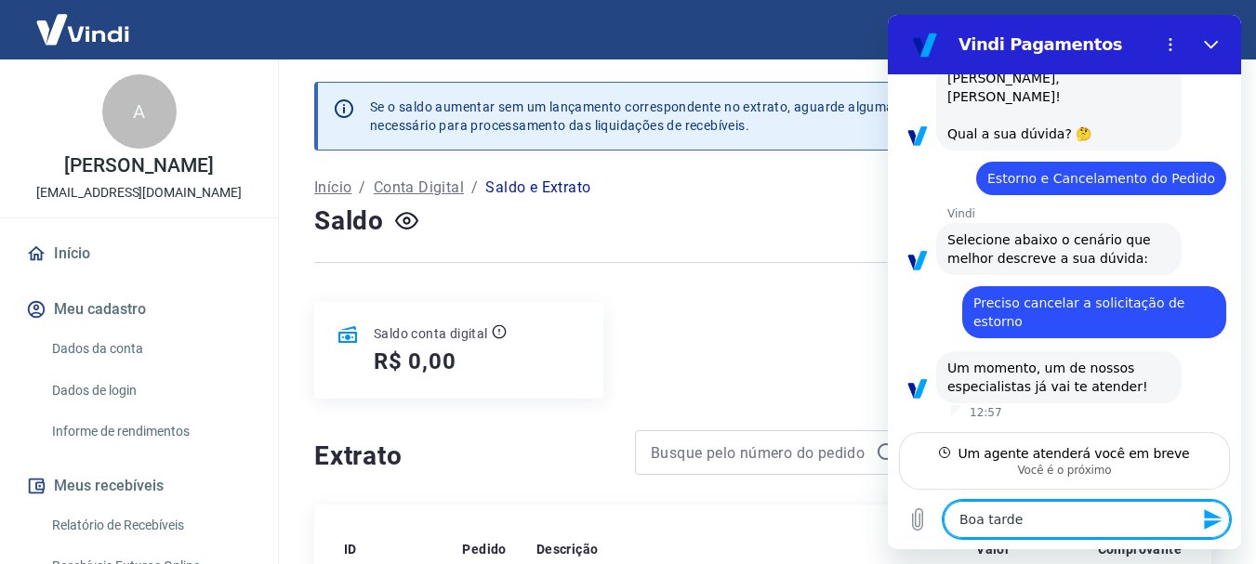
type textarea "Boa tarde"
type textarea "x"
type textarea "Boa tarde"
type textarea "x"
type textarea "Boa tarde,"
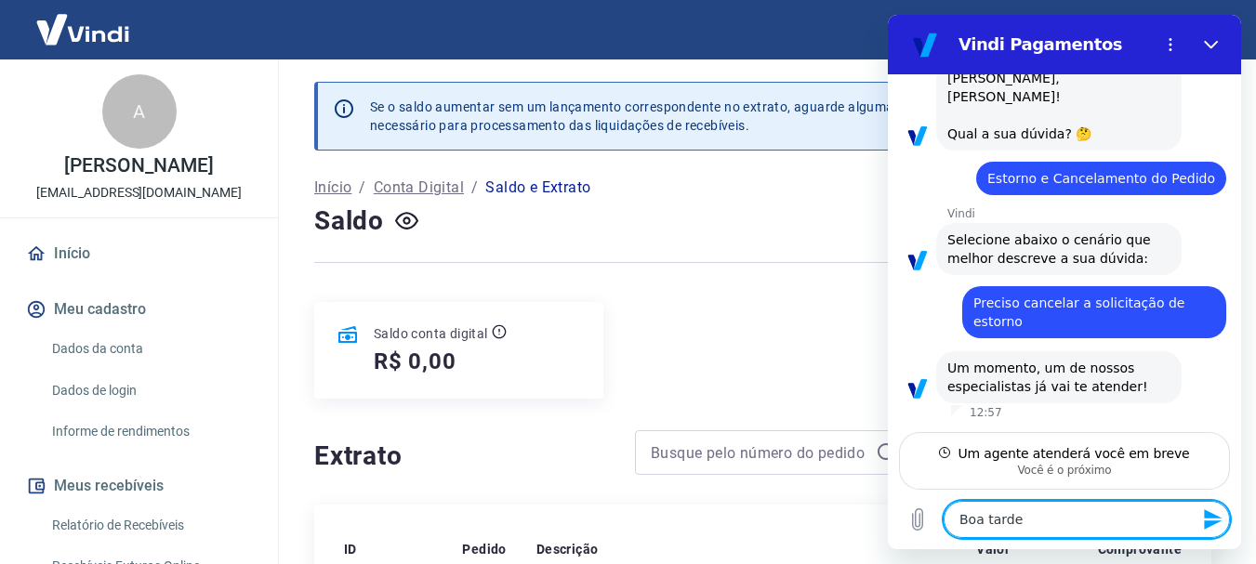
type textarea "x"
type textarea "Boa tarde,"
type textarea "x"
type textarea "Boa tarde, a"
type textarea "x"
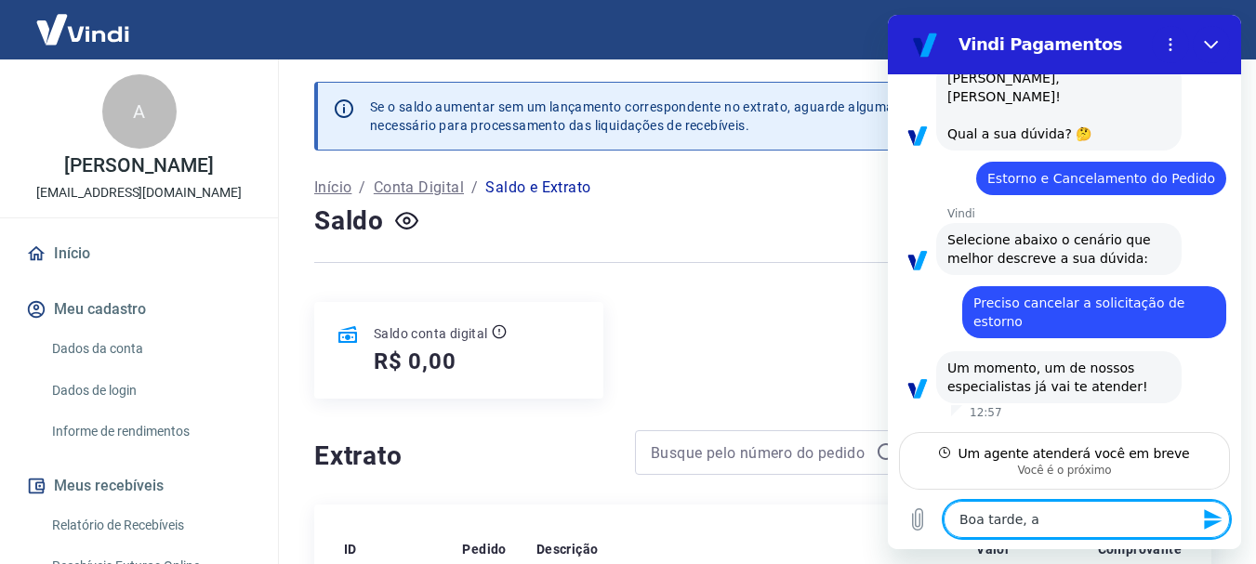
type textarea "Boa tarde, ac"
type textarea "x"
type textarea "Boa tarde, aca"
type textarea "x"
type textarea "Boa tarde, acab"
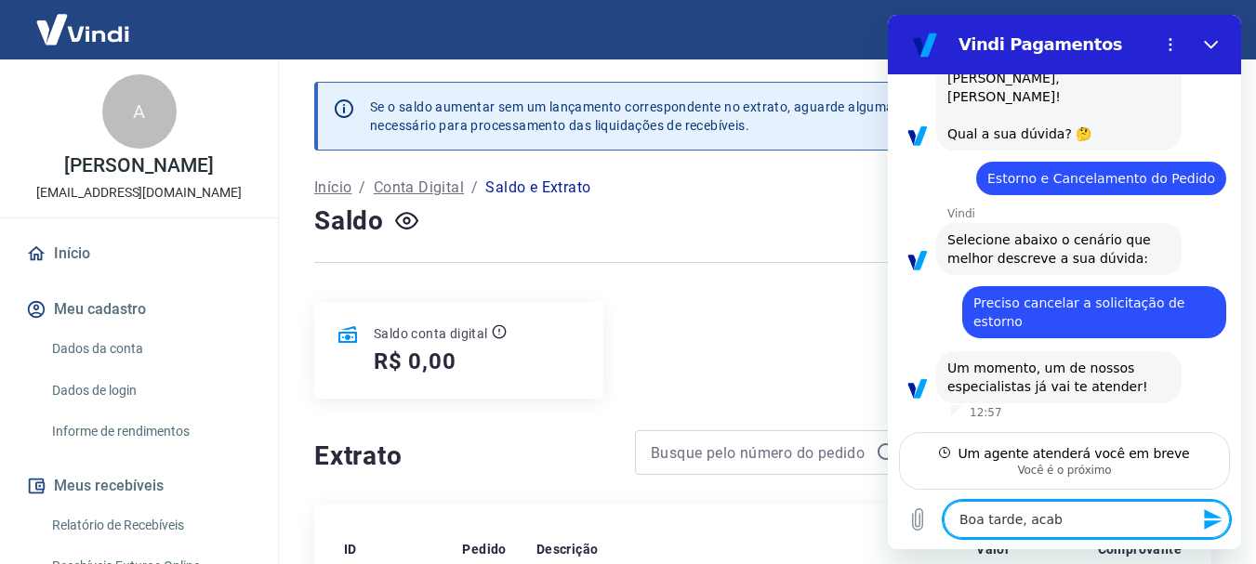
type textarea "x"
type textarea "Boa tarde, acabe"
type textarea "x"
type textarea "Boa tarde, acabei"
type textarea "x"
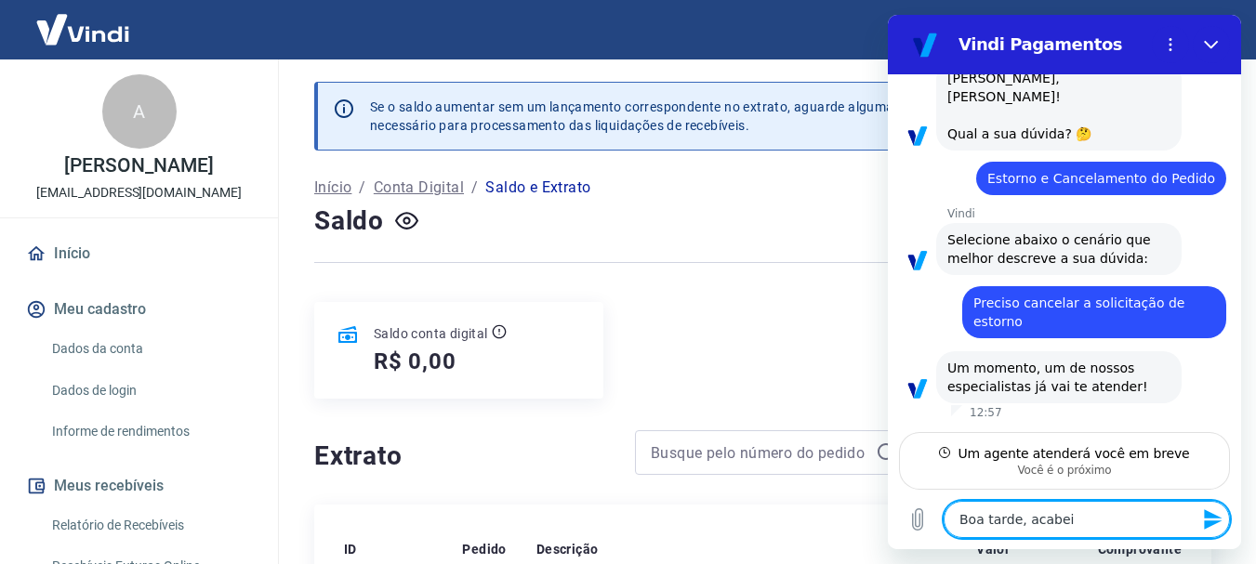
type textarea "Boa tarde, acabei"
type textarea "x"
type textarea "Boa tarde, acabei d"
type textarea "x"
type textarea "Boa tarde, acabei de"
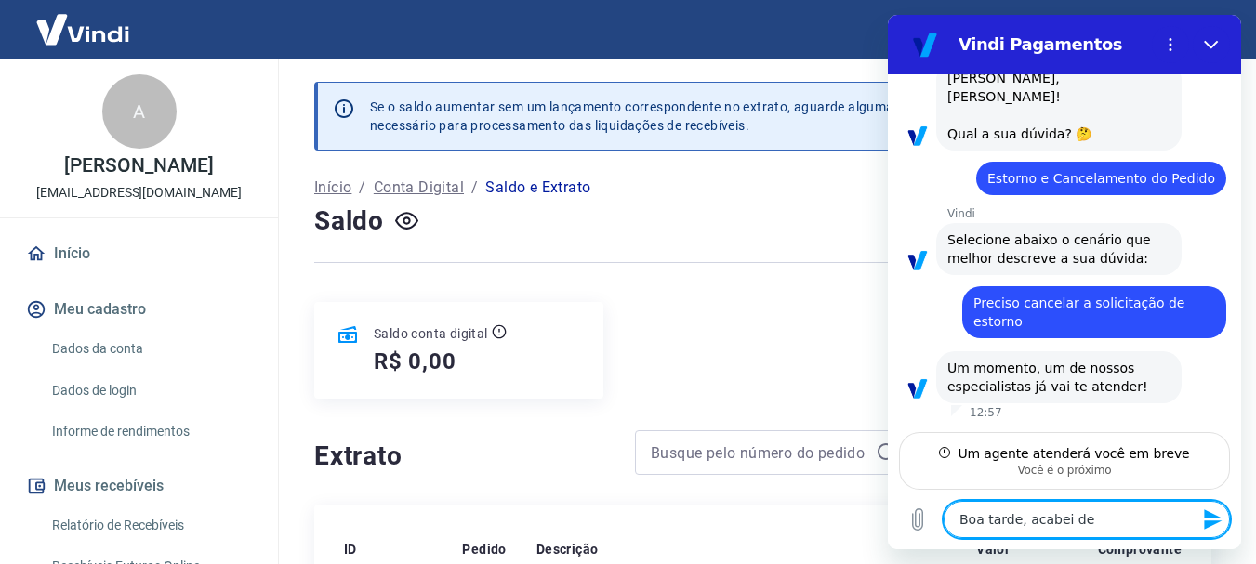
type textarea "x"
type textarea "Boa tarde, acabei de"
type textarea "x"
type textarea "Boa tarde, acabei de r"
type textarea "x"
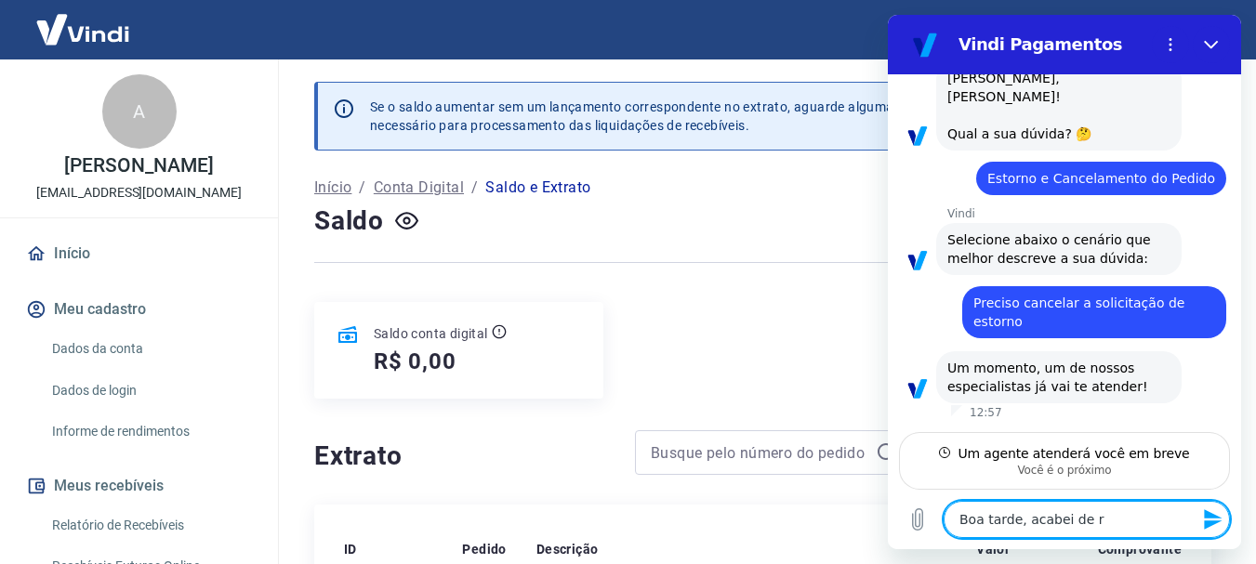
type textarea "Boa tarde, acabei de re"
type textarea "x"
type textarea "Boa tarde, acabei de rea"
type textarea "x"
type textarea "Boa tarde, acabei de real"
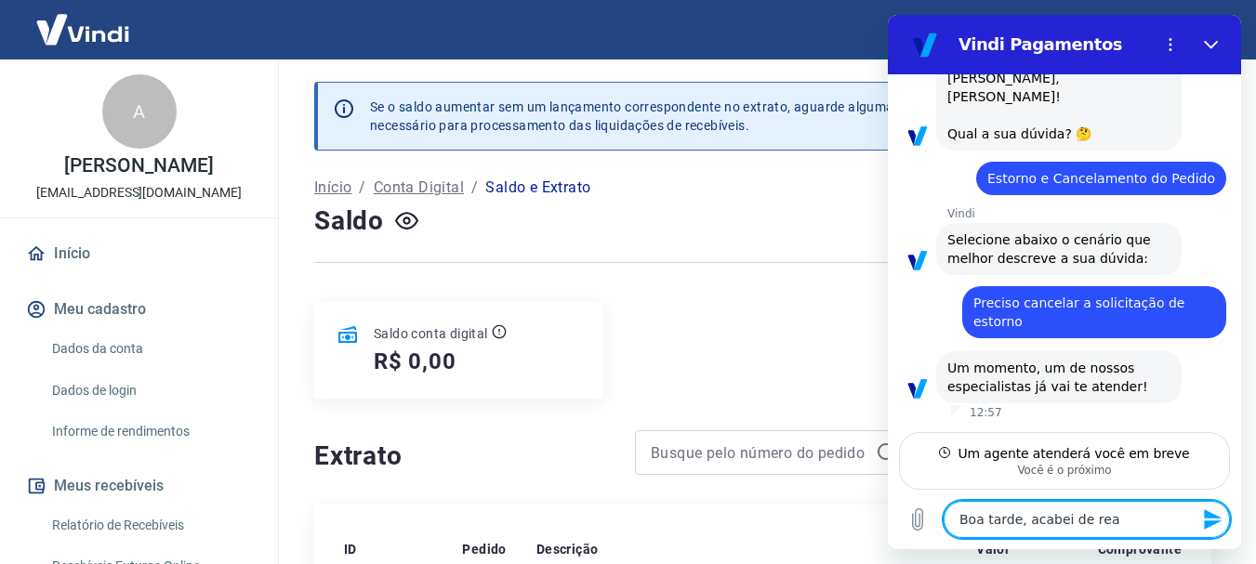
type textarea "x"
type textarea "Boa tarde, acabei de reali"
type textarea "x"
type textarea "Boa tarde, acabei de realiz"
type textarea "x"
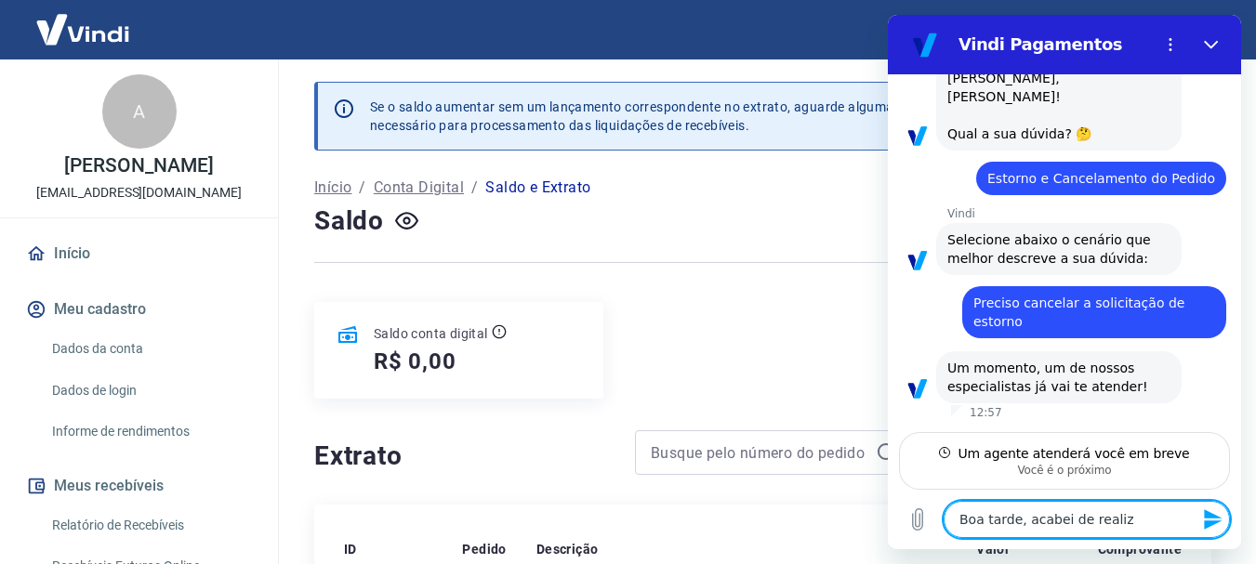
type textarea "Boa tarde, acabei de realiza"
type textarea "x"
type textarea "Boa tarde, acabei de realizar"
type textarea "x"
type textarea "Boa tarde, acabei de realizar"
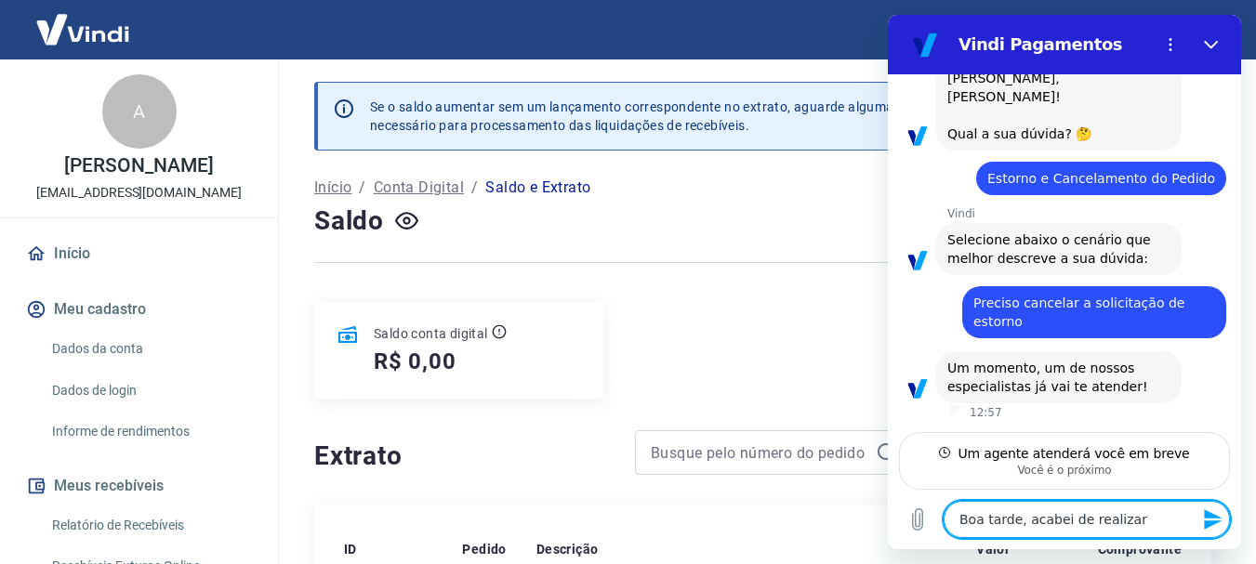
type textarea "x"
type textarea "Boa tarde, acabei de realizar u"
type textarea "x"
type textarea "Boa tarde, acabei de realizar um"
type textarea "x"
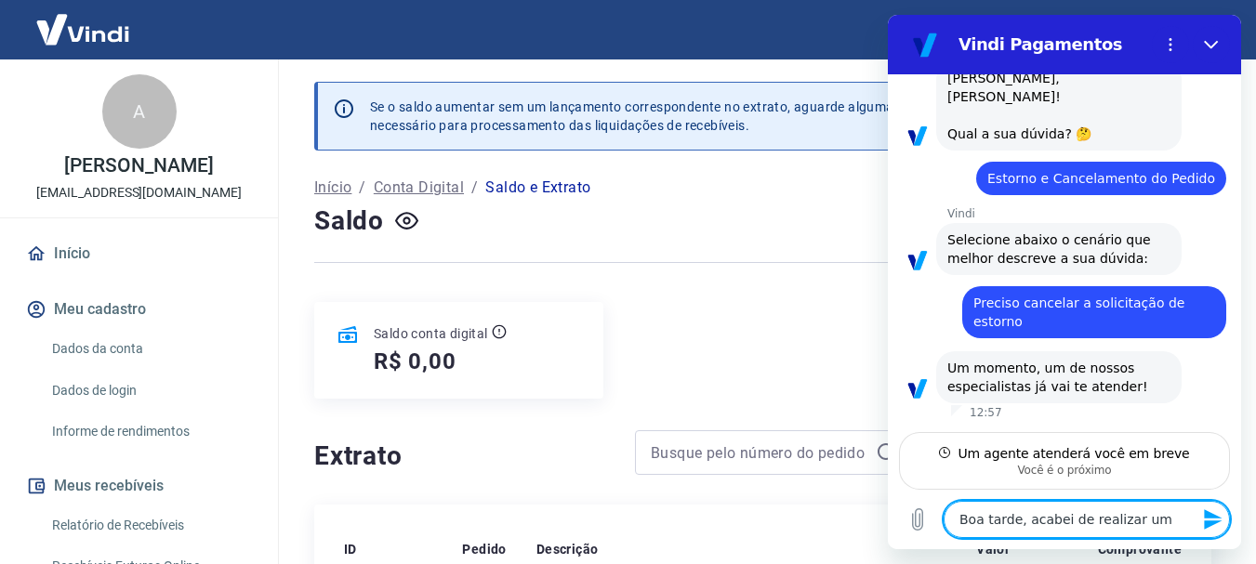
type textarea "Boa tarde, acabei de realizar um"
type textarea "x"
type textarea "Boa tarde, acabei de realizar um e"
type textarea "x"
type textarea "Boa tarde, acabei de realizar um es"
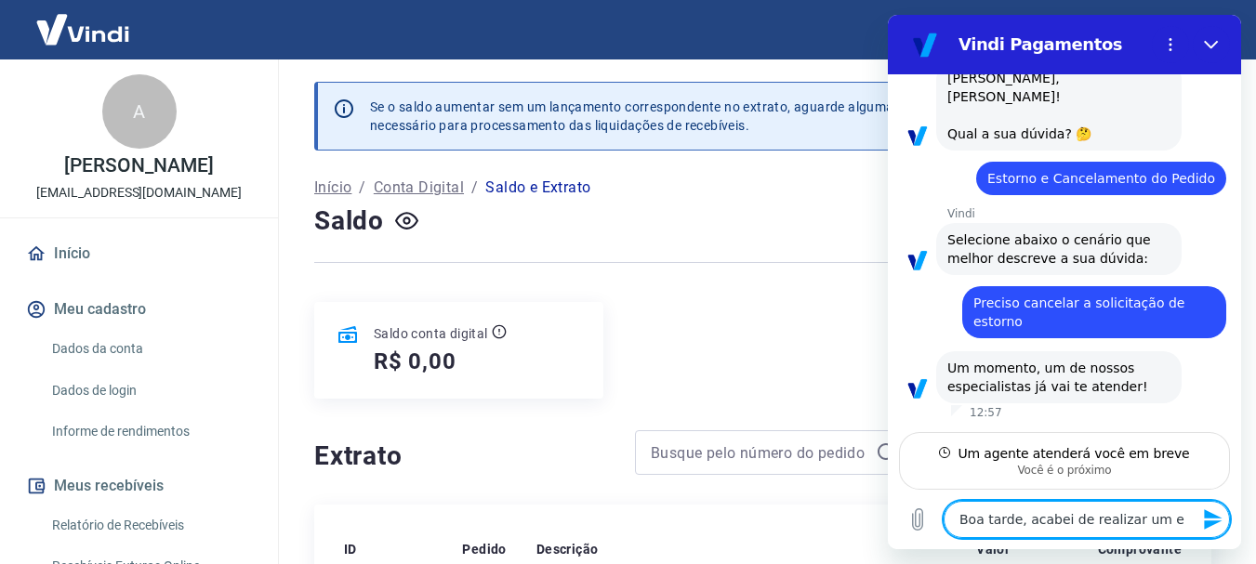
type textarea "x"
type textarea "Boa tarde, acabei de realizar um est"
type textarea "x"
type textarea "Boa tarde, acabei de realizar um esto"
type textarea "x"
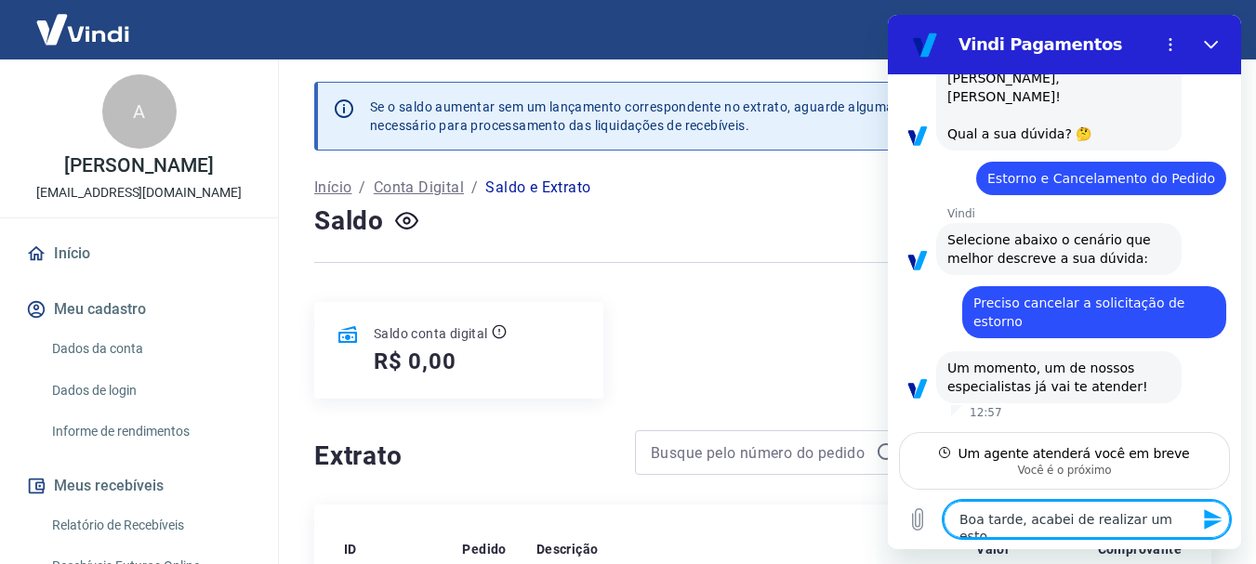
type textarea "Boa tarde, acabei de realizar um estor"
type textarea "x"
type textarea "Boa tarde, acabei de realizar um estorn"
type textarea "x"
type textarea "Boa tarde, acabei de realizar um estorno"
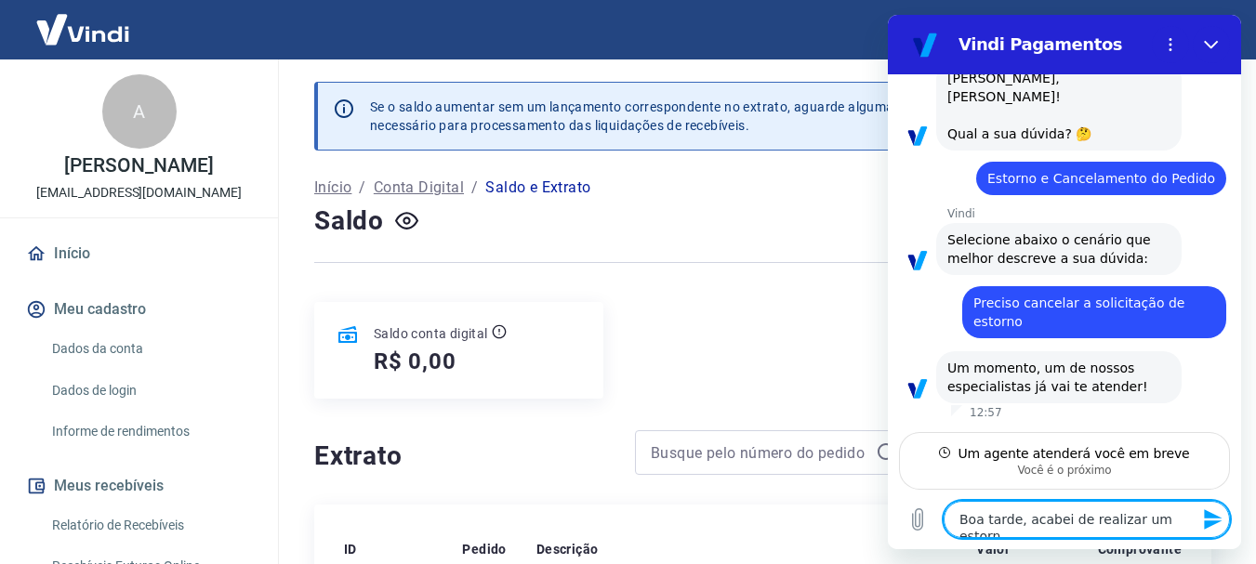
type textarea "x"
type textarea "Boa tarde, acabei de realizar um estorno"
type textarea "x"
type textarea "Boa tarde, acabei de realizar um estorno p"
type textarea "x"
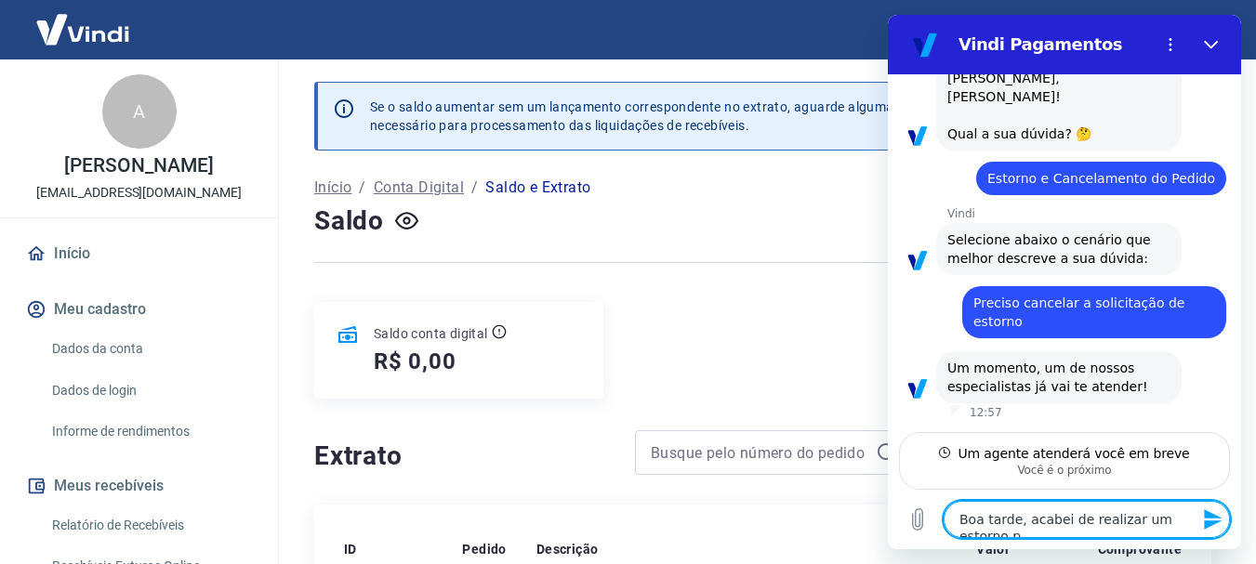
scroll to position [128, 0]
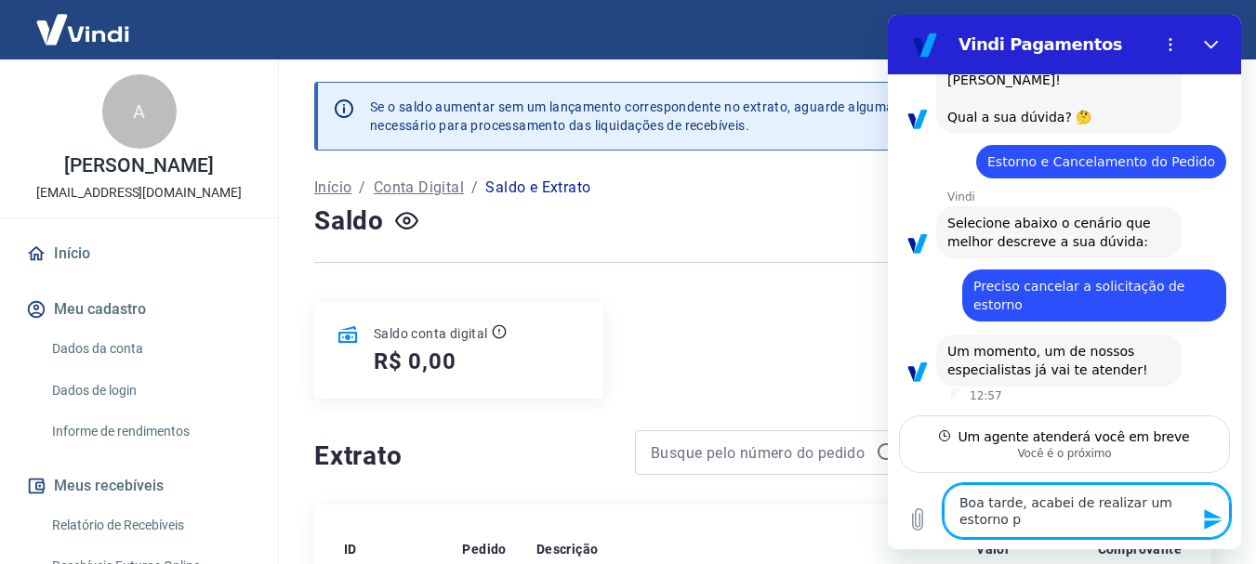
type textarea "Boa tarde, acabei de realizar um estorno po"
type textarea "x"
type textarea "Boa tarde, acabei de realizar um estorno por"
type textarea "x"
type textarea "Boa tarde, acabei de realizar um estorno por"
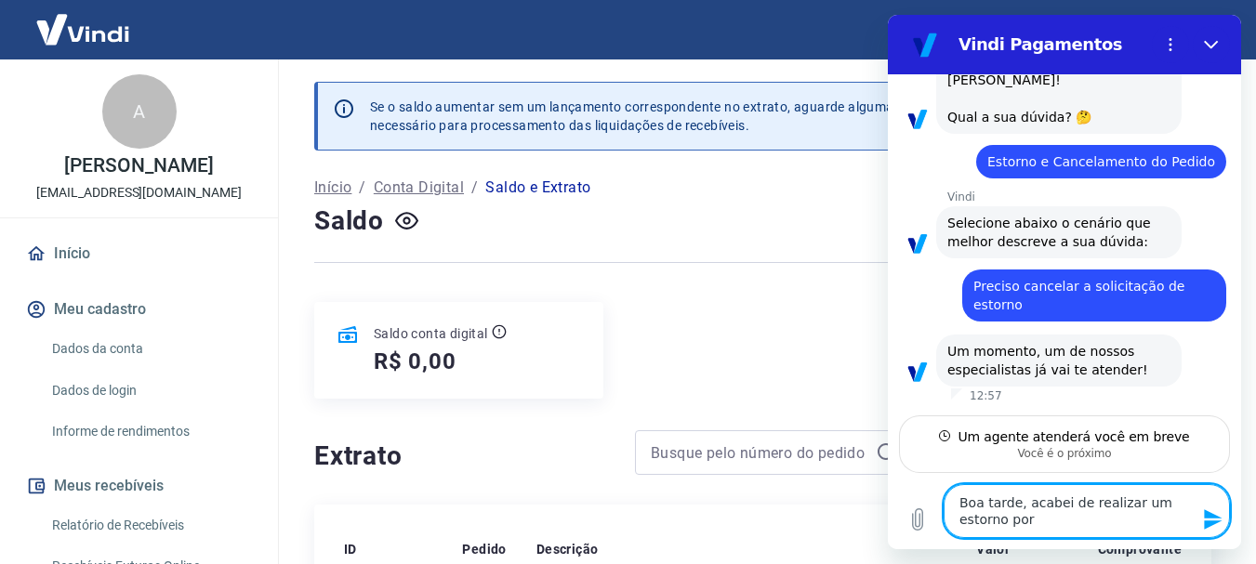
type textarea "x"
type textarea "Boa tarde, acabei de realizar um estorno por e"
type textarea "x"
type textarea "Boa tarde, acabei de realizar um estorno por en"
type textarea "x"
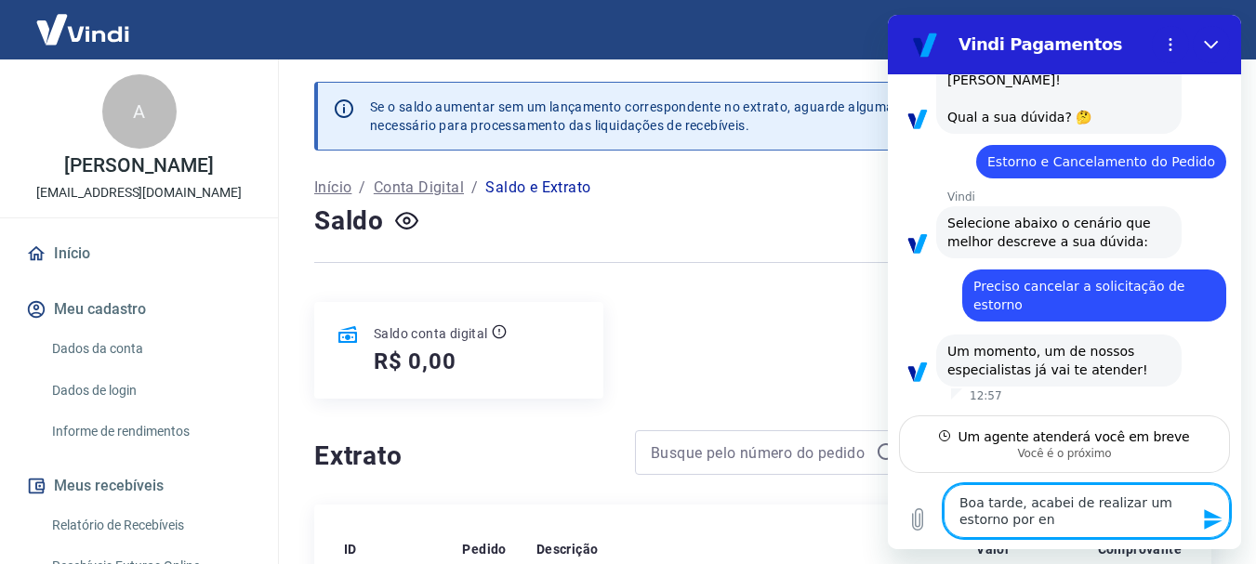
type textarea "Boa tarde, acabei de realizar um estorno por eng"
type textarea "x"
type textarea "Boa tarde, acabei de realizar um estorno por enga"
type textarea "x"
type textarea "Boa tarde, acabei de realizar um estorno por engan"
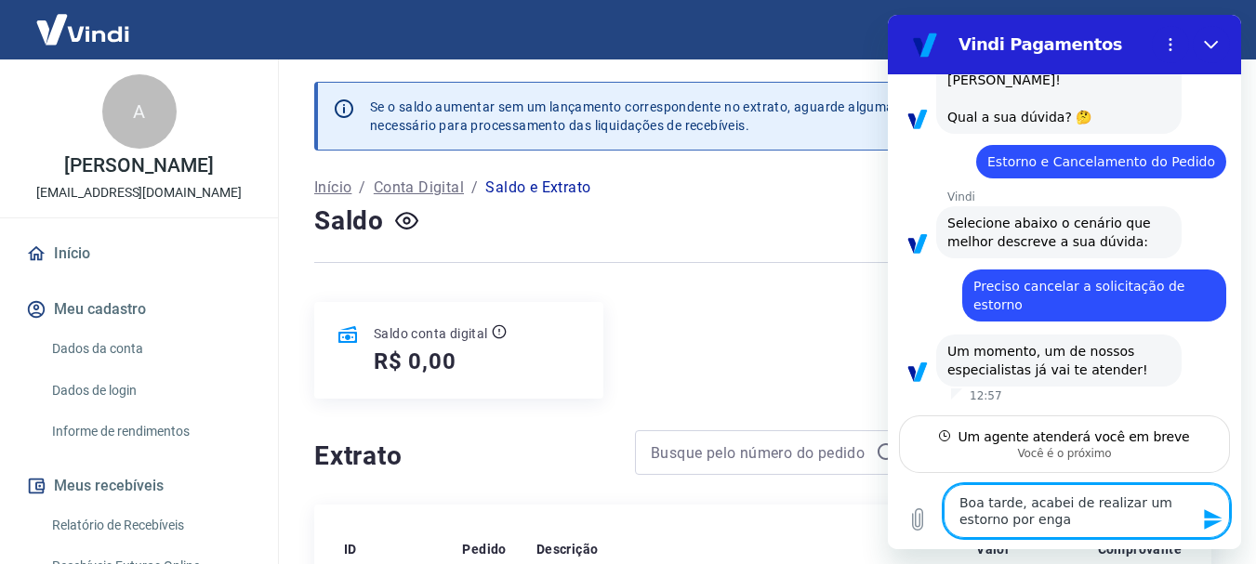
type textarea "x"
type textarea "Boa tarde, acabei de realizar um estorno por engano"
type textarea "x"
type textarea "Boa tarde, acabei de realizar um estorno por engano"
type textarea "x"
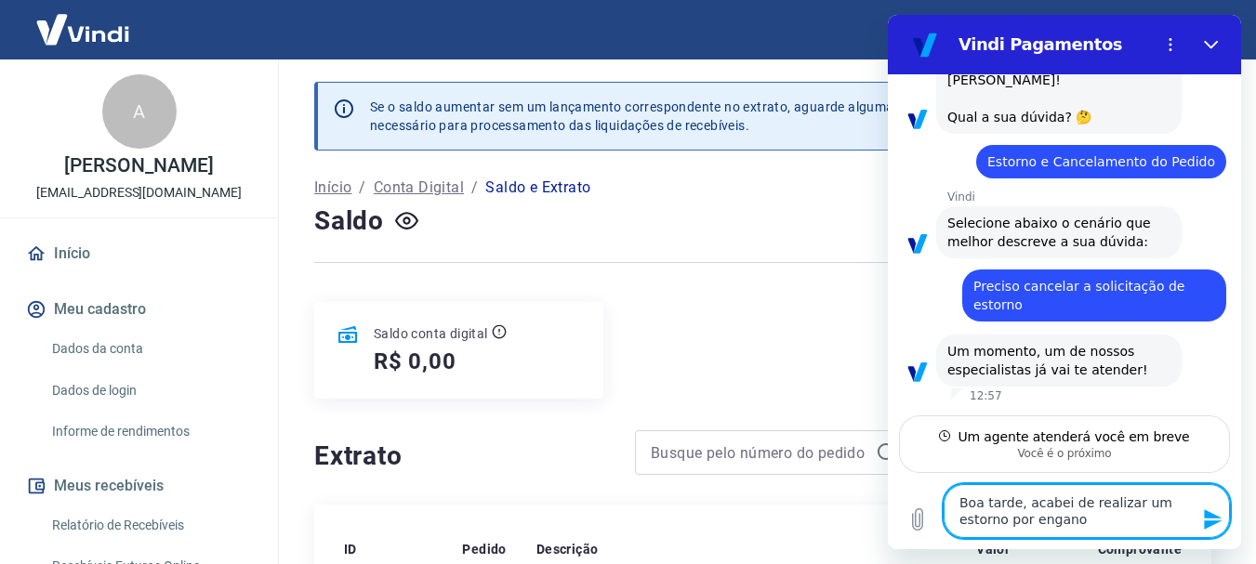
type textarea "Boa tarde, acabei de realizar um estorno por engano"
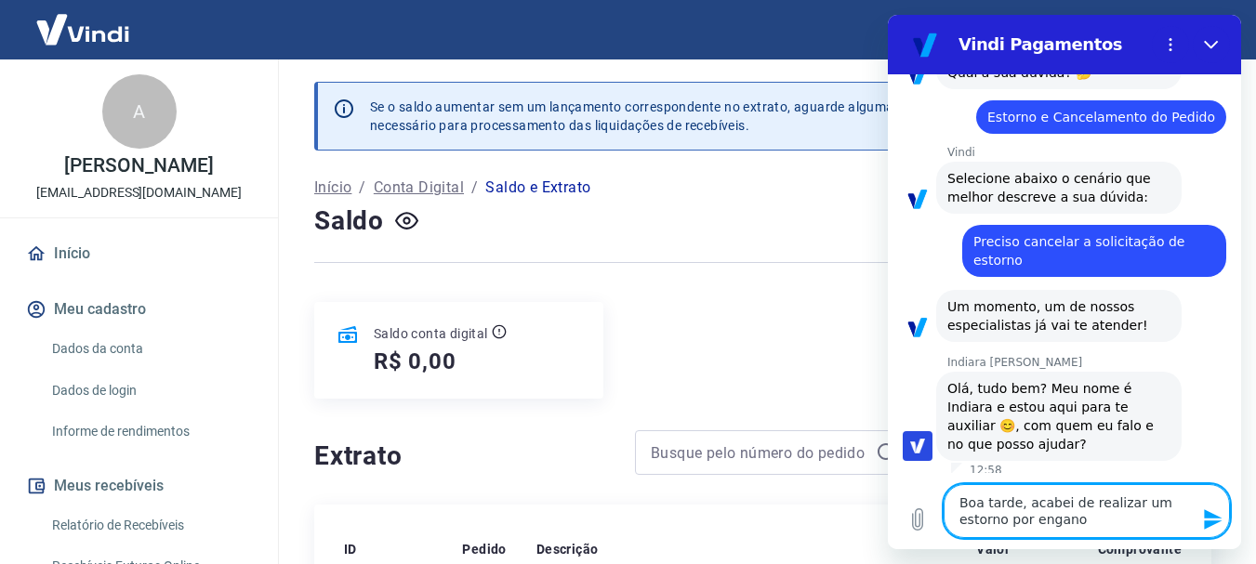
type textarea "x"
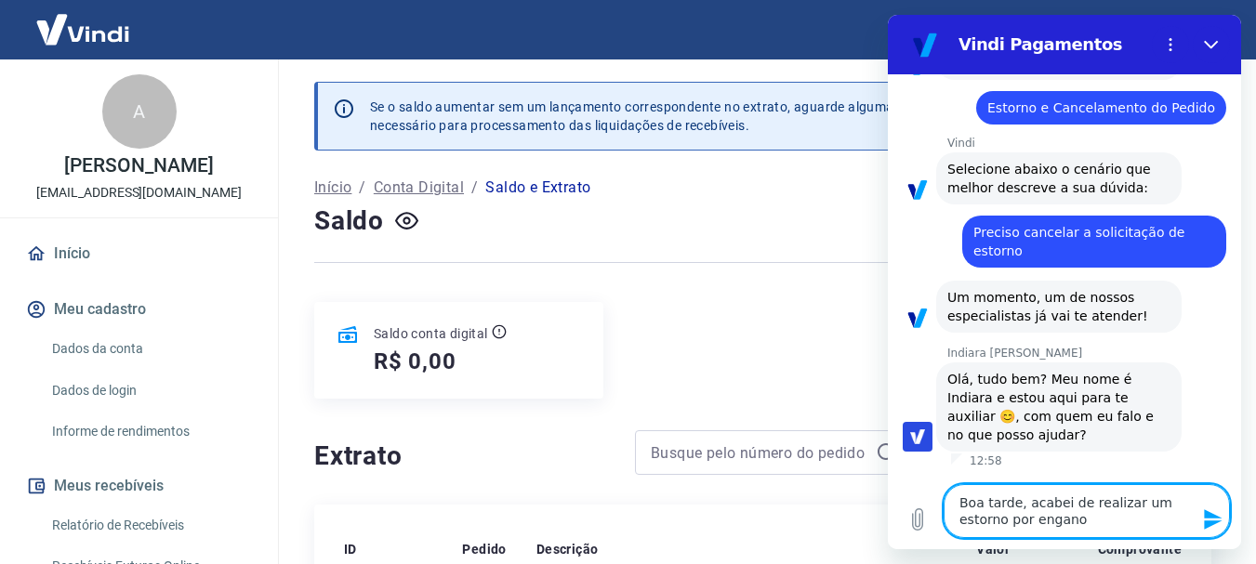
scroll to position [180, 0]
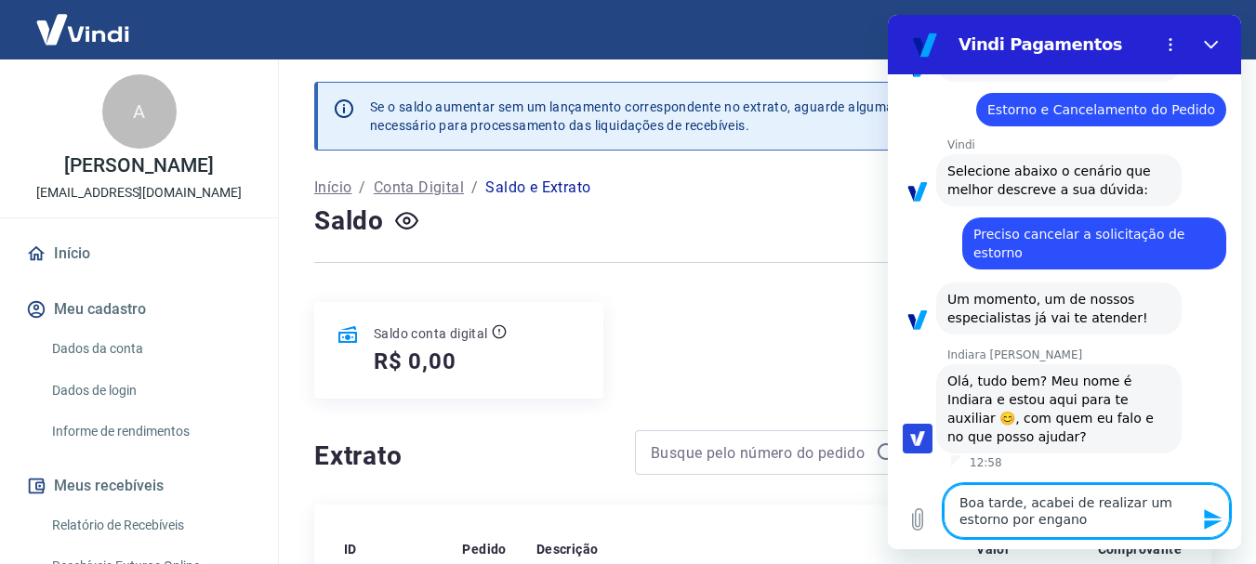
type textarea "Boa tarde, acabei de realizar um estorno por engano."
type textarea "x"
click at [1014, 504] on textarea "Boa tarde, acabei de realizar um estorno por engano." at bounding box center [1087, 511] width 286 height 54
type textarea "Boa tarde , acabei de realizar um estorno por engano."
type textarea "x"
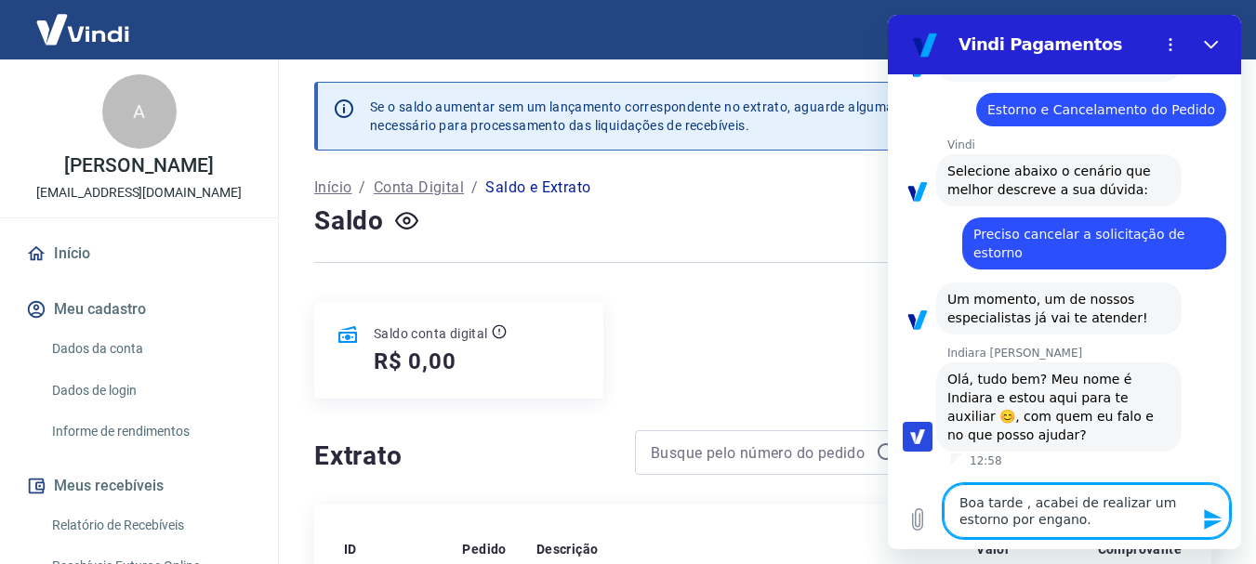
type textarea "Boa tarde I, acabei de realizar um estorno por engano."
type textarea "x"
type textarea "Boa tarde In, acabei de realizar um estorno por engano."
type textarea "x"
type textarea "Boa tarde Ind, acabei de realizar um estorno por engano."
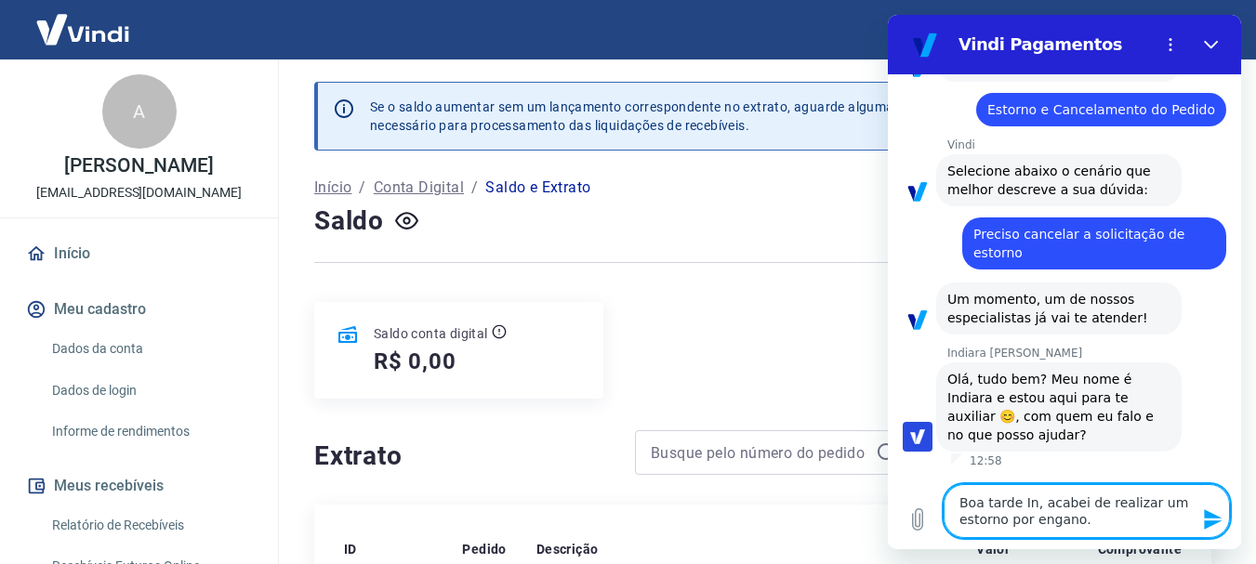
type textarea "x"
type textarea "Boa tarde [PERSON_NAME], acabei de realizar um estorno por engano."
type textarea "x"
type textarea "Boa tarde India, acabei de realizar um estorno por engano."
type textarea "x"
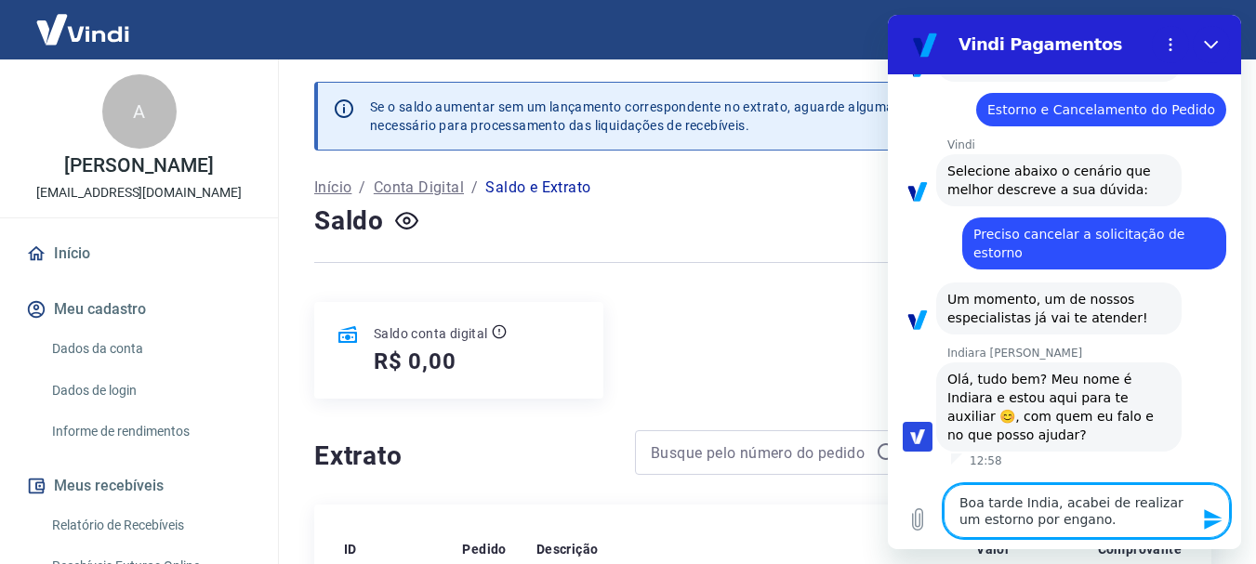
type textarea "Boa tarde Indiar, acabei de realizar um estorno por engano."
type textarea "x"
type textarea "Boa tarde Indiara, acabei de realizar um estorno por engano."
type textarea "x"
type textarea "Boa tarde Indiara!, acabei de realizar um estorno por engano."
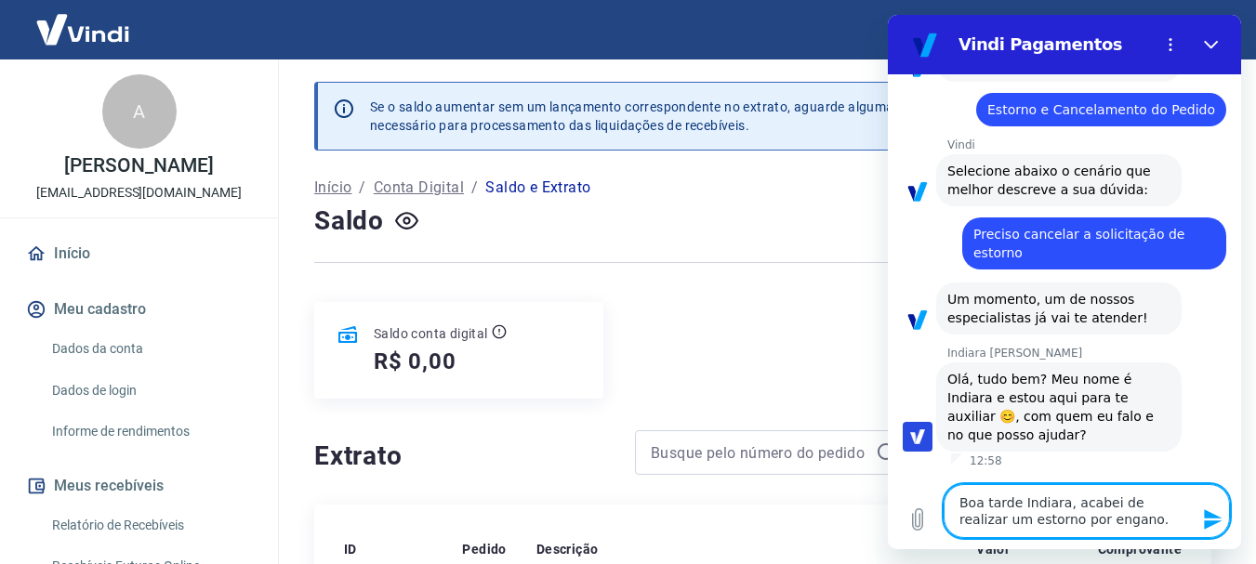
type textarea "x"
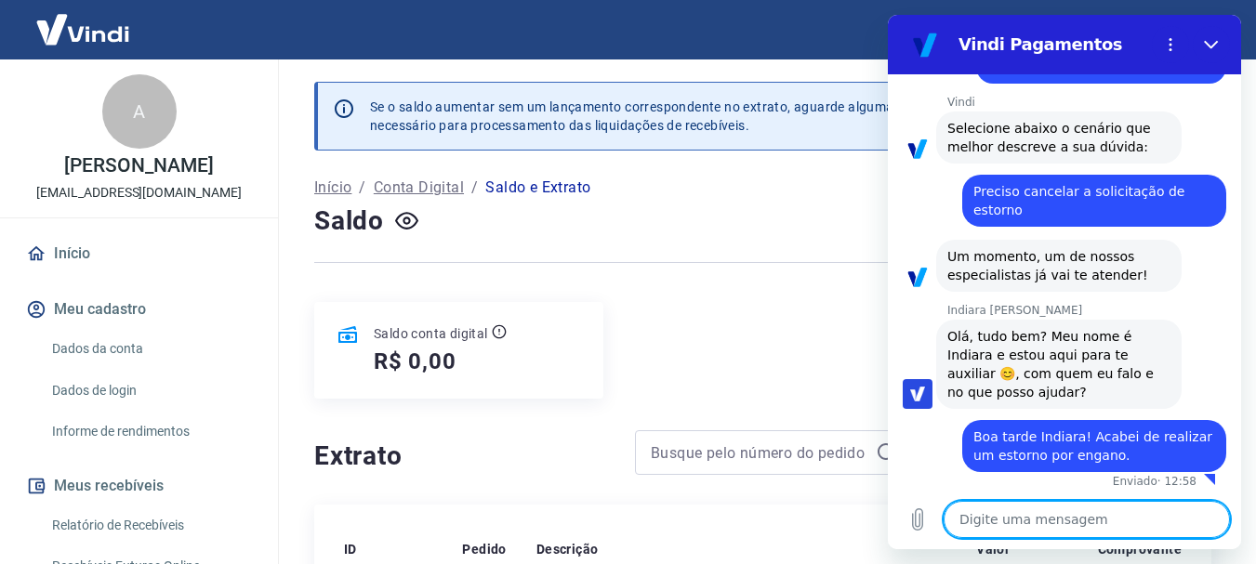
scroll to position [227, 0]
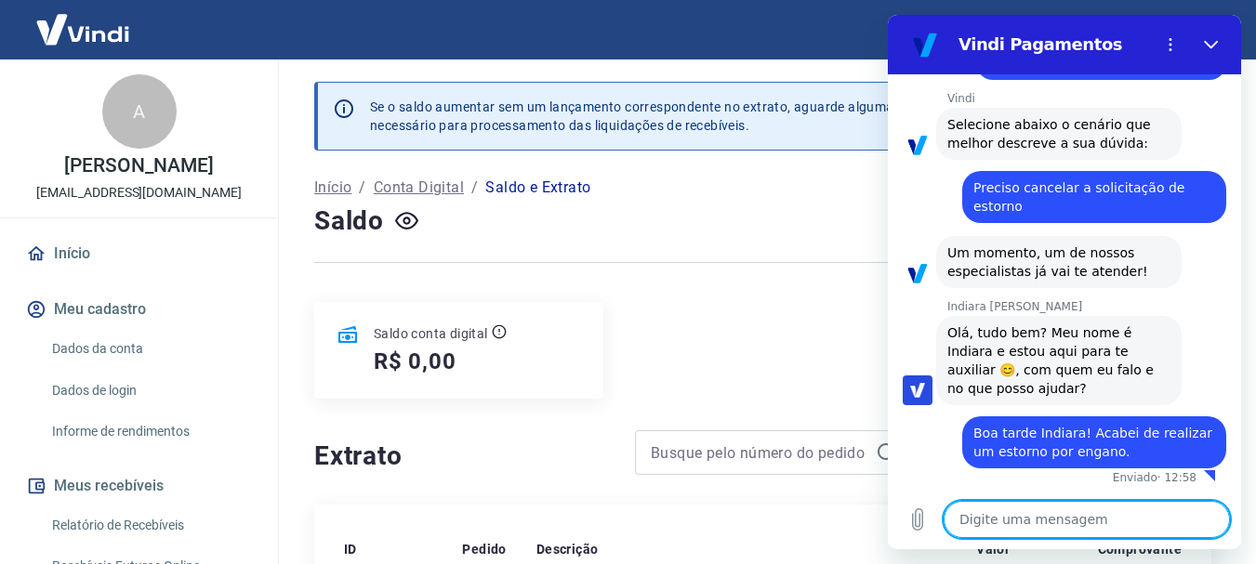
click at [1010, 528] on textarea at bounding box center [1087, 519] width 286 height 37
paste textarea "14180"
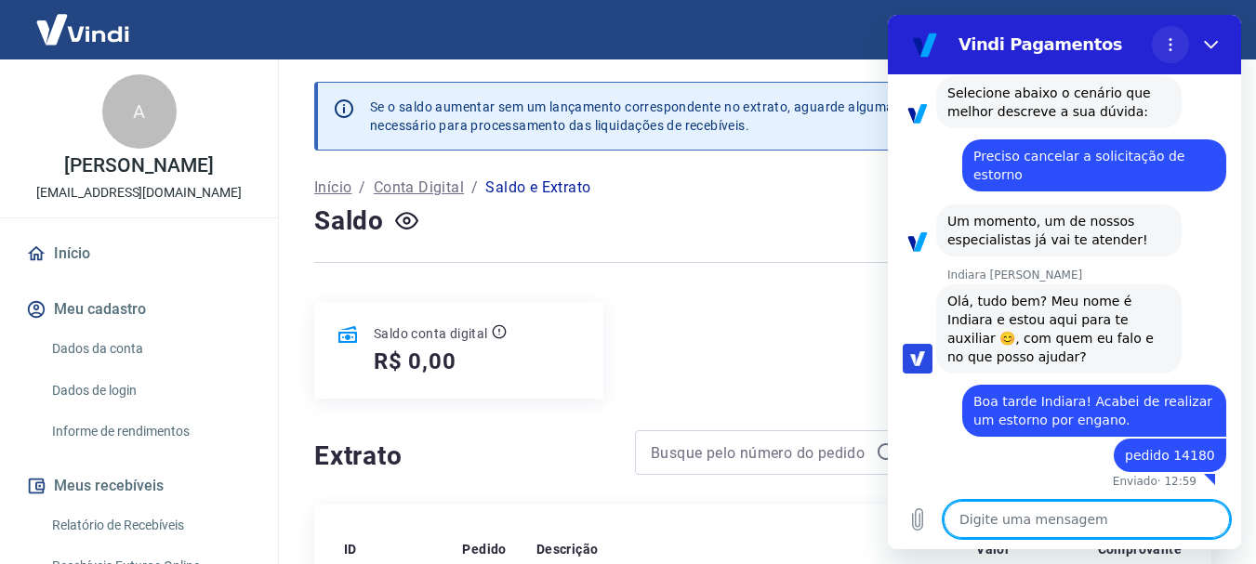
scroll to position [262, 0]
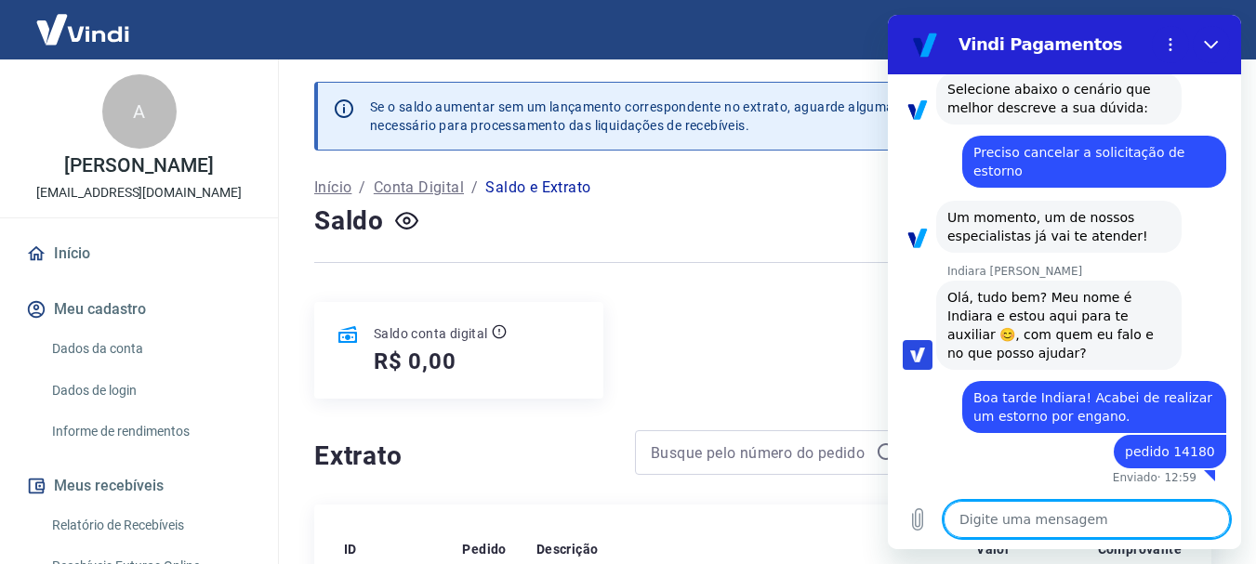
paste textarea "[DATE] R$ 266,63 Pendente"
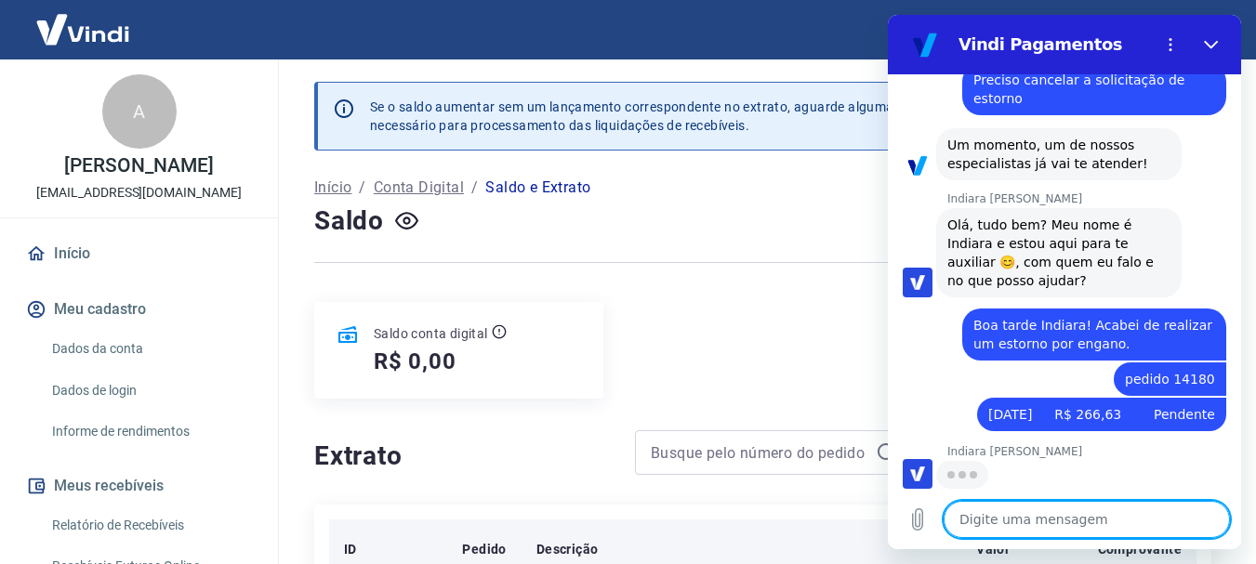
scroll to position [333, 0]
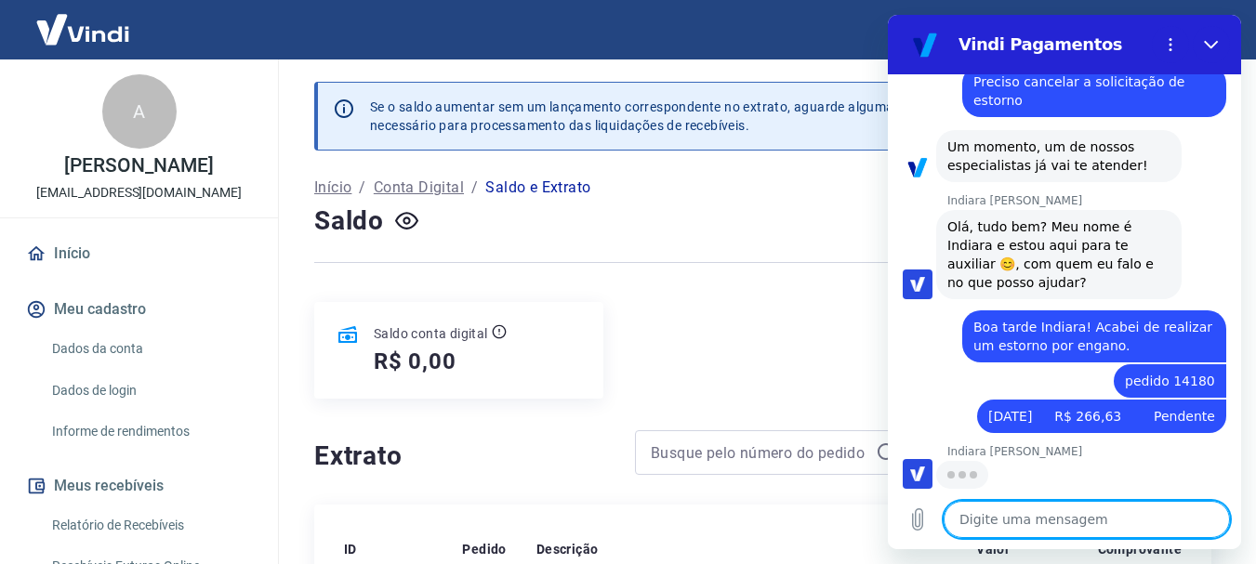
click at [1116, 524] on textarea at bounding box center [1087, 519] width 286 height 37
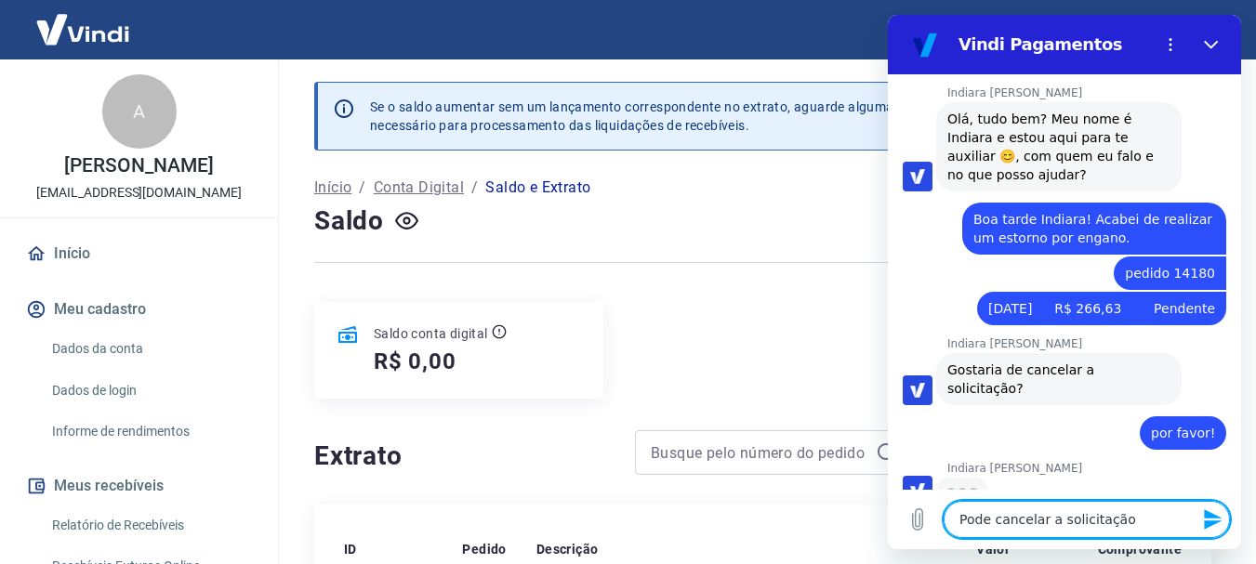
scroll to position [439, 0]
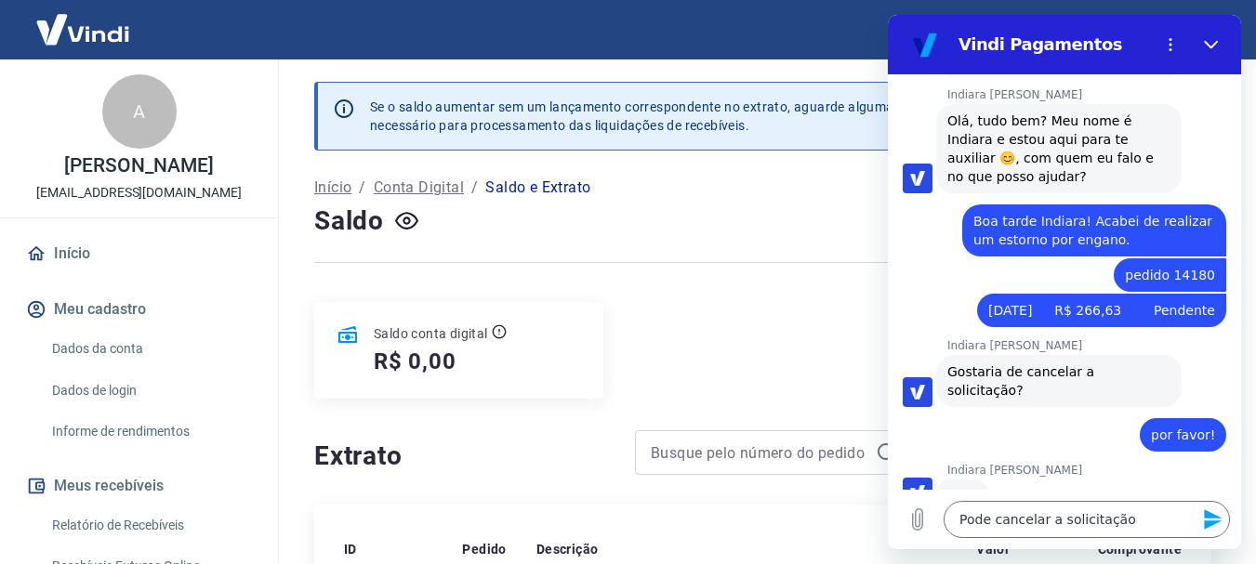
drag, startPoint x: 1204, startPoint y: 311, endPoint x: 949, endPoint y: 311, distance: 254.7
click at [949, 311] on div "diz: [DATE] R$ 266,63 Pendente" at bounding box center [1057, 309] width 338 height 35
copy span "[DATE] R$ 266,63 Pendente"
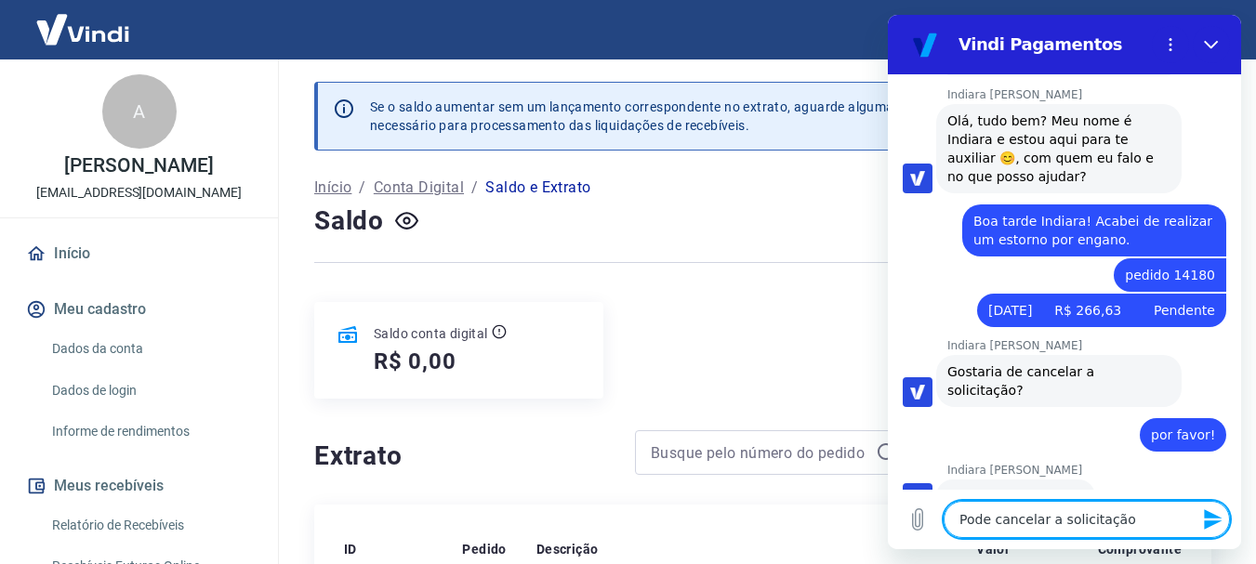
click at [1143, 524] on textarea "Pode cancelar a solicitação" at bounding box center [1087, 519] width 286 height 37
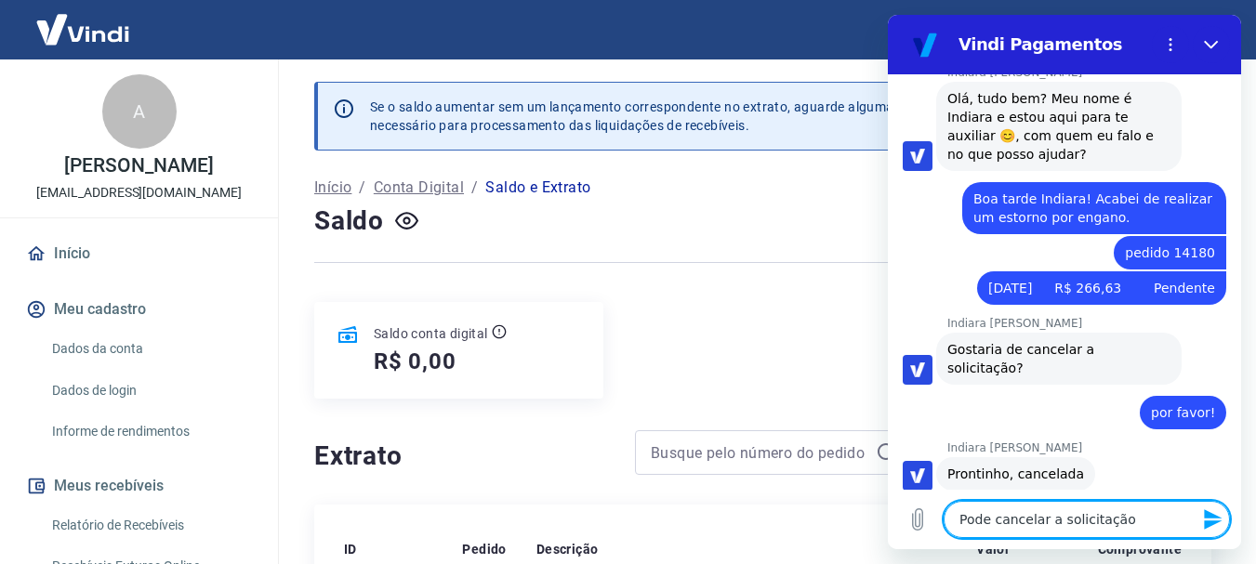
scroll to position [465, 0]
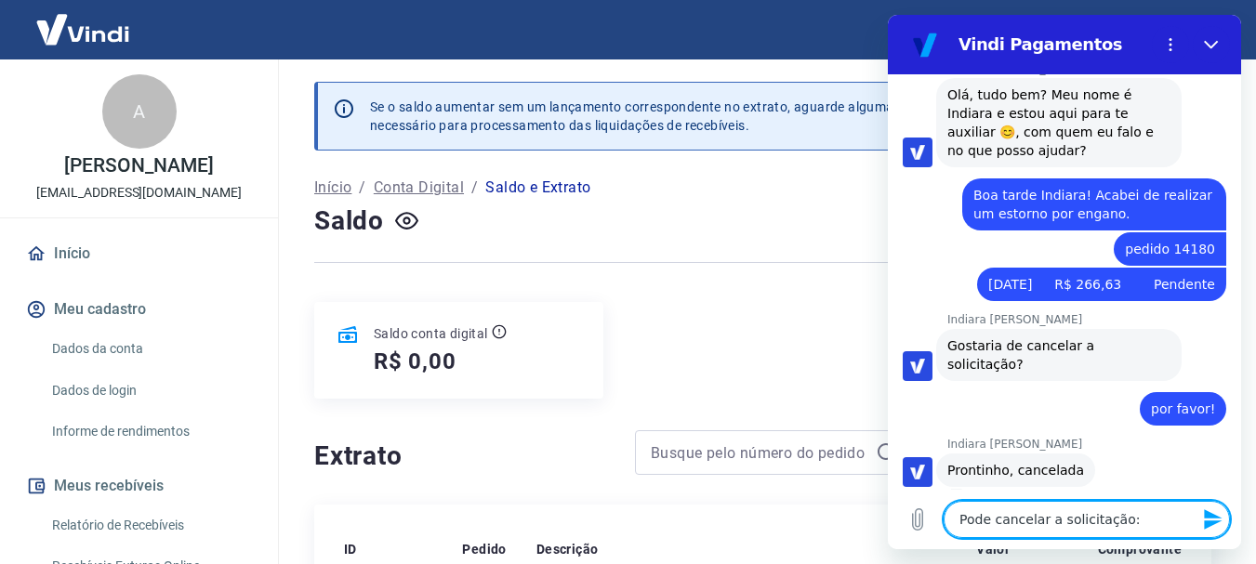
paste textarea "[DATE] R$ 266,63 Pendente"
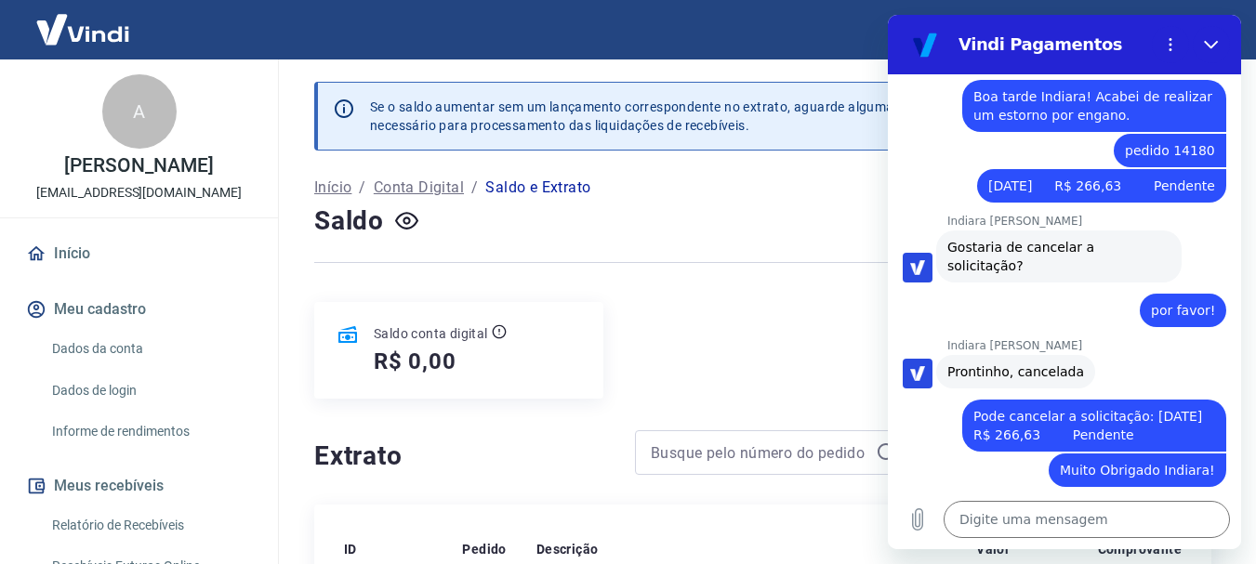
scroll to position [736, 0]
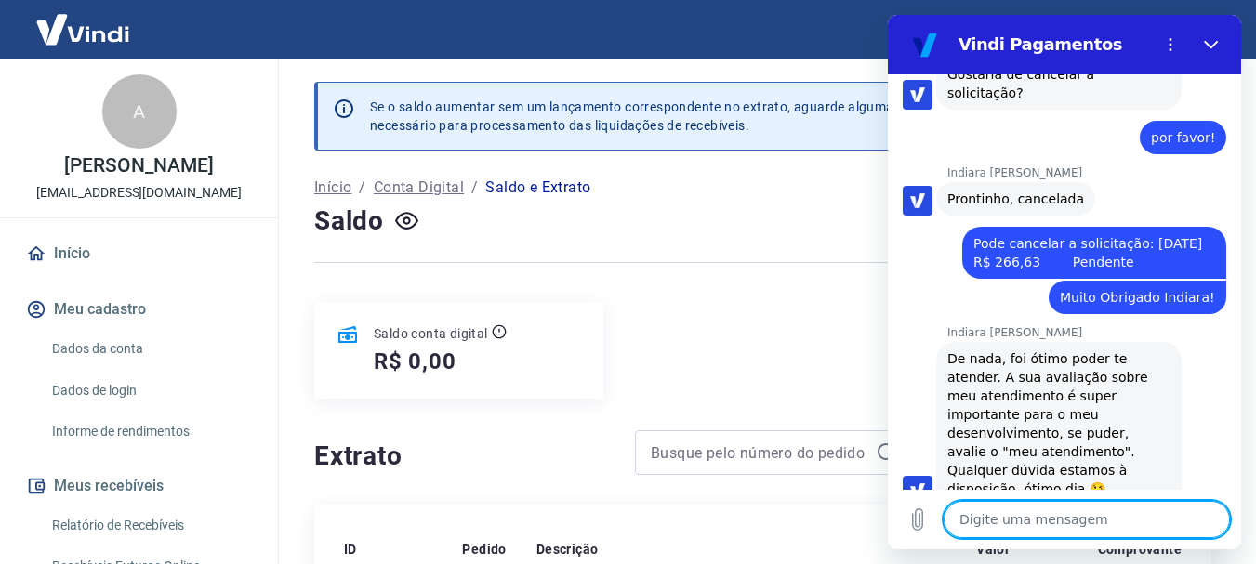
click at [1086, 517] on textarea at bounding box center [1087, 519] width 286 height 37
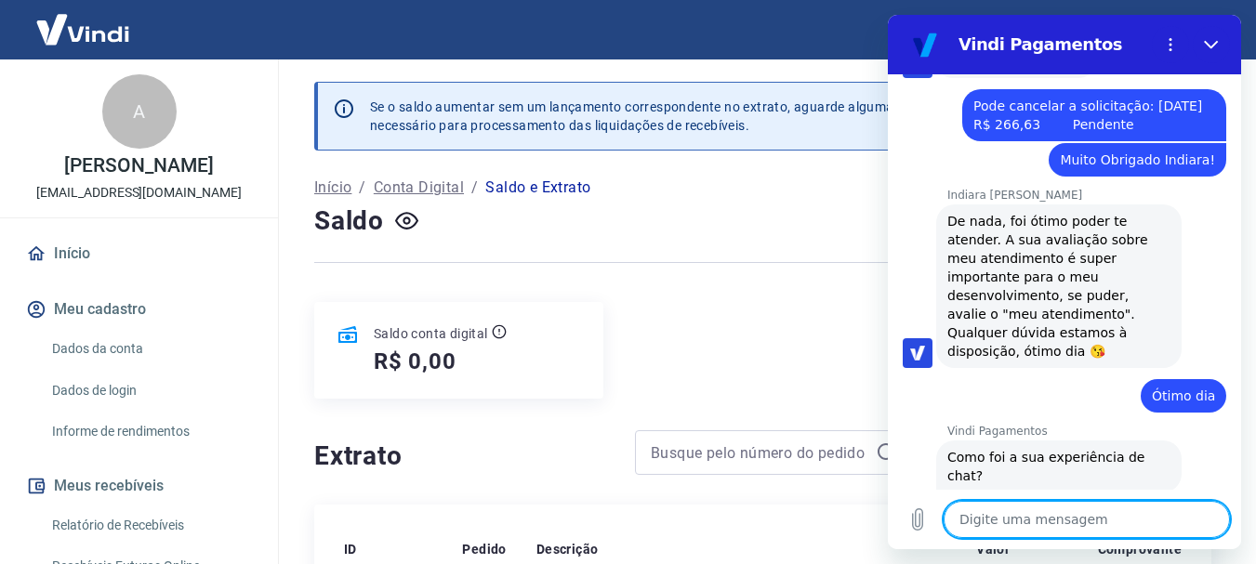
scroll to position [920, 0]
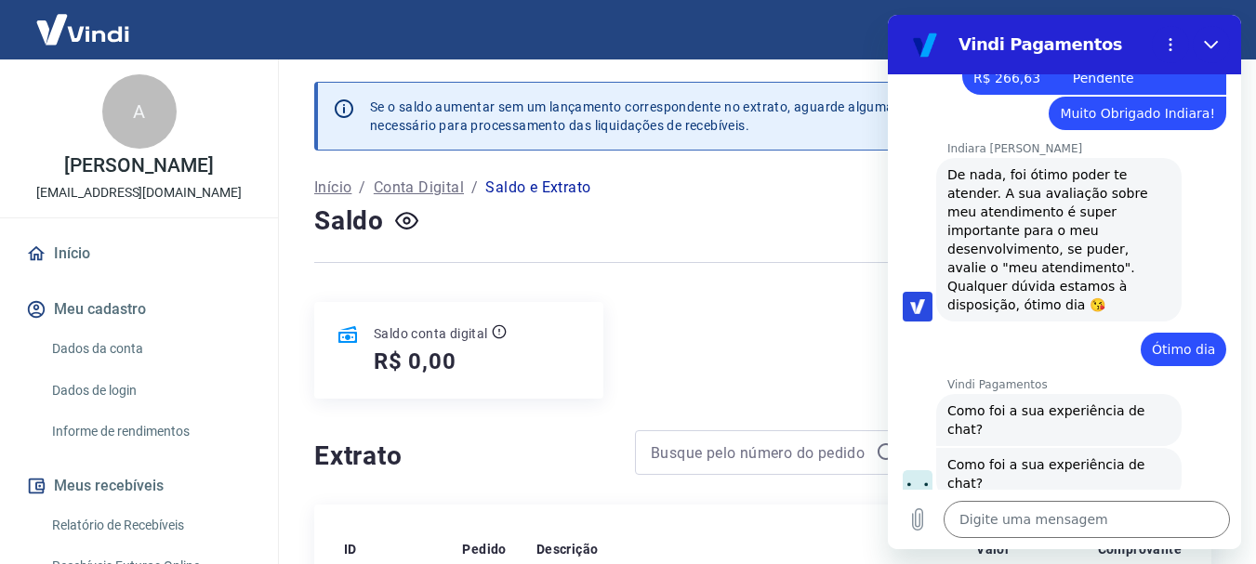
click at [1078, 524] on button "Boa 👍" at bounding box center [1100, 551] width 73 height 54
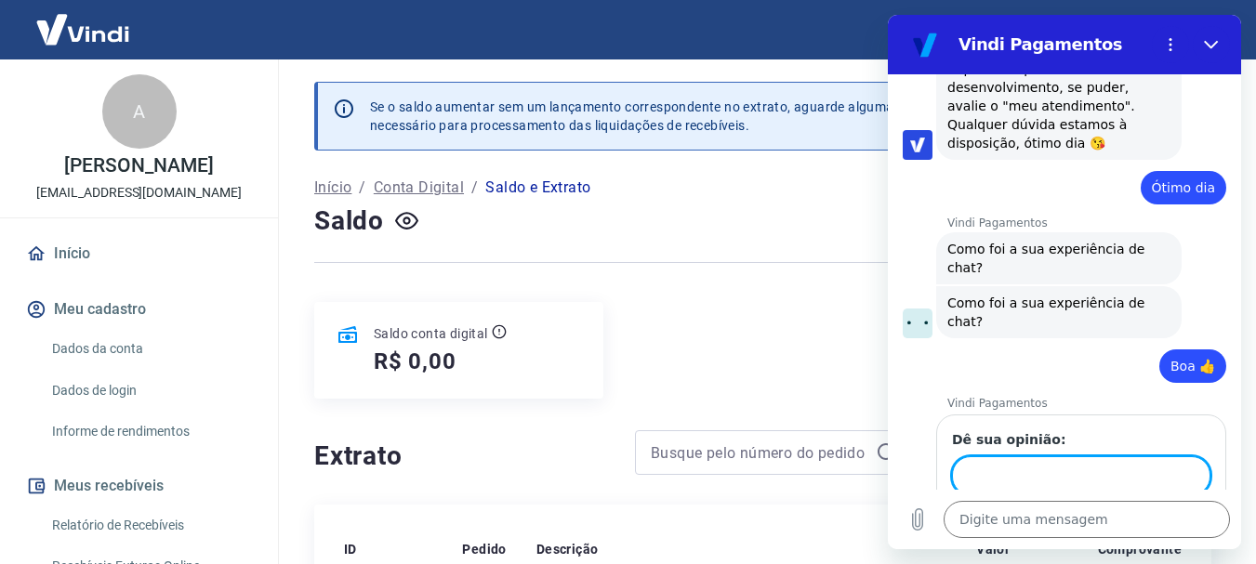
scroll to position [1080, 0]
